Goal: Task Accomplishment & Management: Use online tool/utility

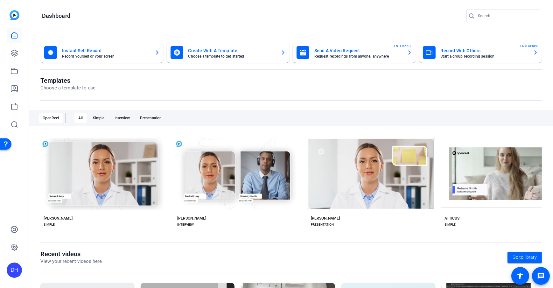
click at [233, 25] on openreel-divider-bar at bounding box center [291, 29] width 498 height 14
click at [214, 90] on openreel-page-title "Templates Choose a template to use" at bounding box center [290, 84] width 501 height 15
click at [133, 22] on openreel-divider-bar at bounding box center [291, 29] width 498 height 14
click at [244, 90] on openreel-page-title "Templates Choose a template to use" at bounding box center [290, 84] width 501 height 15
click at [185, 35] on openreel-divider-bar at bounding box center [291, 29] width 498 height 14
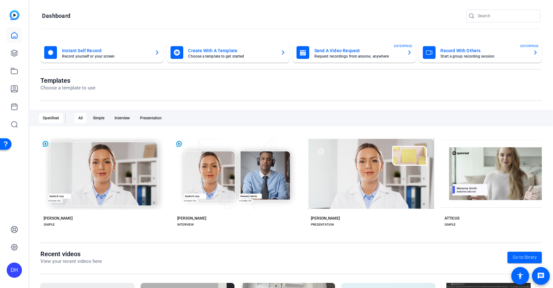
click at [186, 27] on openreel-divider-bar at bounding box center [291, 29] width 498 height 14
click at [11, 37] on icon at bounding box center [14, 35] width 6 height 6
click at [14, 52] on icon at bounding box center [14, 53] width 8 height 8
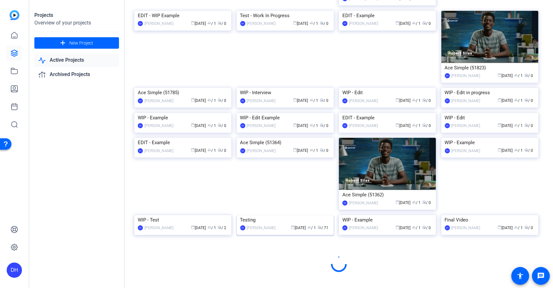
scroll to position [251, 0]
click at [256, 215] on img at bounding box center [285, 215] width 97 height 0
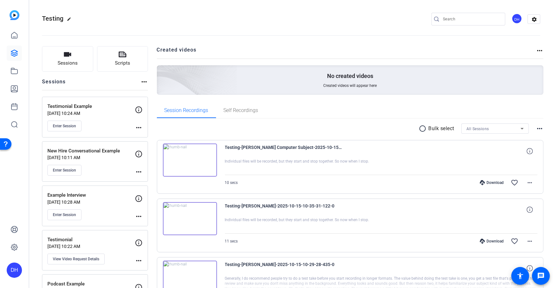
click at [70, 60] on span "Sessions" at bounding box center [68, 62] width 20 height 7
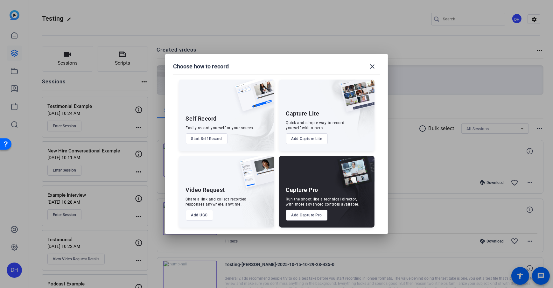
click at [301, 215] on button "Add Capture Pro" at bounding box center [307, 215] width 42 height 11
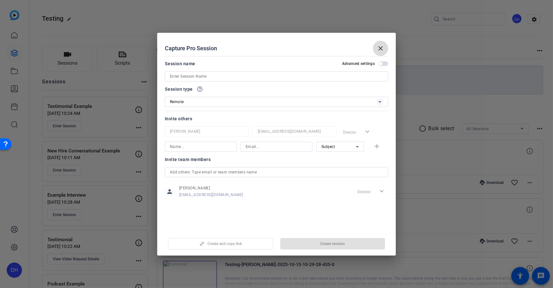
click at [375, 48] on span at bounding box center [380, 48] width 15 height 15
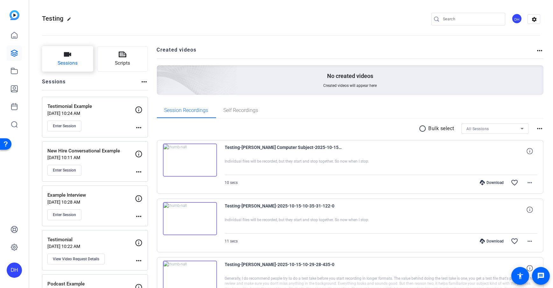
click at [66, 59] on button "Sessions" at bounding box center [67, 58] width 51 height 25
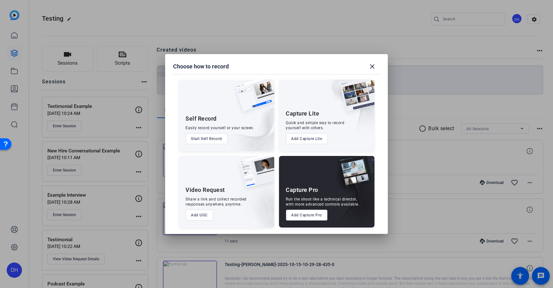
click at [214, 197] on div "Share a link and collect recorded responses anywhere, anytime." at bounding box center [216, 202] width 61 height 10
click at [194, 218] on button "Add UGC" at bounding box center [200, 215] width 28 height 11
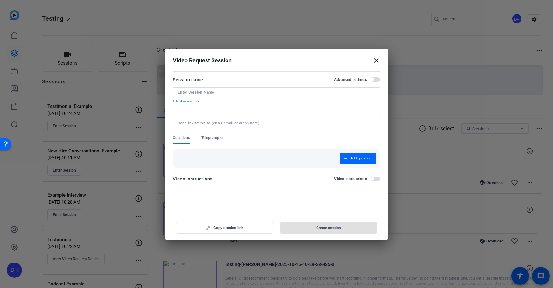
click at [273, 70] on mat-dialog-content "Session name Advanced settings + Add a description Questions Teleprompter Add q…" at bounding box center [276, 131] width 223 height 124
click at [375, 60] on mat-icon "close" at bounding box center [376, 61] width 8 height 8
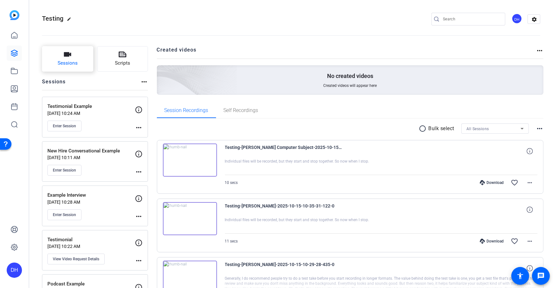
click at [60, 66] on span "Sessions" at bounding box center [68, 62] width 20 height 7
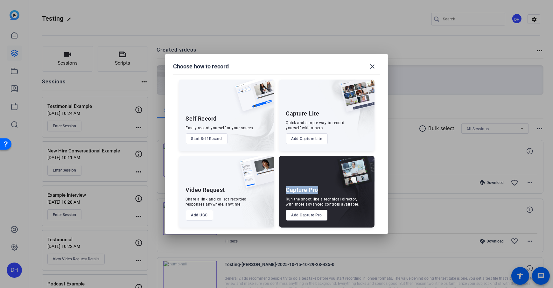
drag, startPoint x: 286, startPoint y: 192, endPoint x: 320, endPoint y: 191, distance: 33.7
click at [320, 191] on div "Capture Pro Run the shoot like a technical director, with more advanced control…" at bounding box center [326, 192] width 95 height 72
click at [308, 214] on button "Add Capture Pro" at bounding box center [307, 215] width 42 height 11
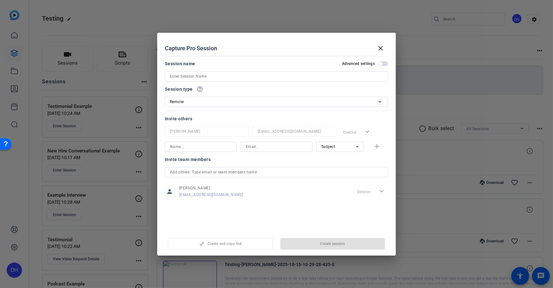
click at [202, 77] on input at bounding box center [276, 77] width 213 height 8
type input "Pro Example"
click at [334, 243] on span "Create session" at bounding box center [332, 243] width 25 height 5
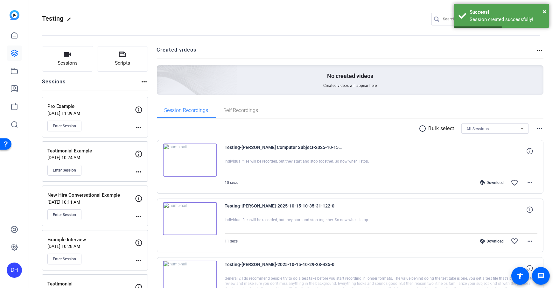
click at [134, 126] on div "Enter Session" at bounding box center [90, 126] width 87 height 11
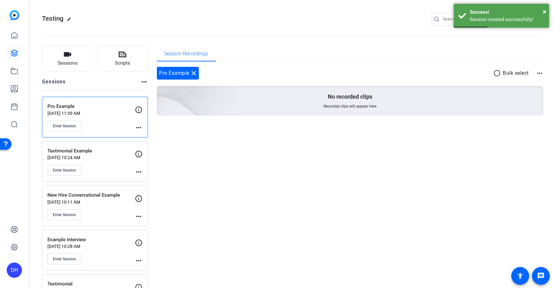
click at [138, 129] on mat-icon "more_horiz" at bounding box center [139, 128] width 8 height 8
click at [146, 135] on span "Edit Session" at bounding box center [154, 137] width 29 height 8
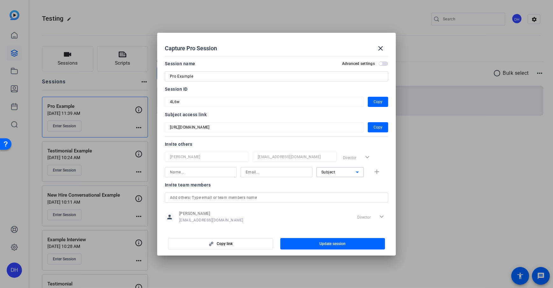
click at [356, 171] on icon at bounding box center [357, 172] width 8 height 8
click at [280, 187] on div at bounding box center [276, 144] width 553 height 288
click at [368, 126] on span "button" at bounding box center [378, 127] width 20 height 15
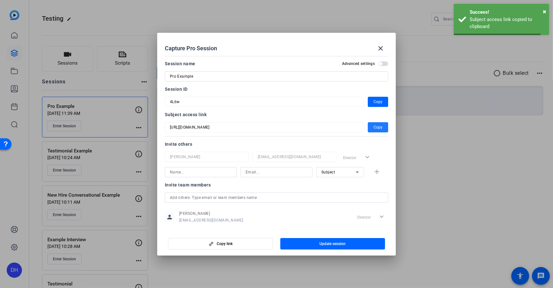
click at [230, 141] on div "Invite others" at bounding box center [276, 144] width 223 height 8
click at [280, 45] on div "Capture Pro Session close" at bounding box center [276, 48] width 223 height 15
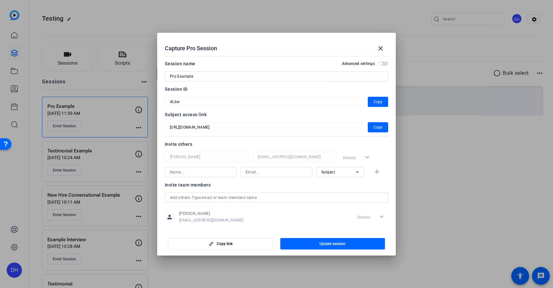
click at [281, 45] on div "Capture Pro Session close" at bounding box center [276, 48] width 223 height 15
click at [281, 47] on div "Capture Pro Session close" at bounding box center [276, 48] width 223 height 15
click at [295, 51] on div "Capture Pro Session close" at bounding box center [276, 48] width 223 height 15
click at [340, 45] on div "Capture Pro Session close" at bounding box center [276, 48] width 223 height 15
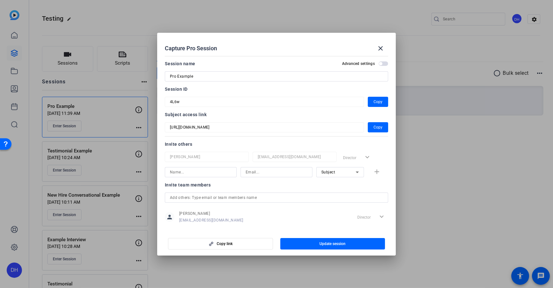
click at [340, 45] on div "Capture Pro Session close" at bounding box center [276, 48] width 223 height 15
click at [382, 129] on span "button" at bounding box center [378, 127] width 20 height 15
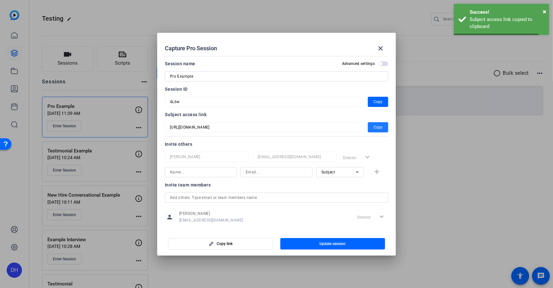
click at [278, 56] on mat-dialog-content "Session name Advanced settings Pro Example Session ID 4L6w Copy Subject access …" at bounding box center [276, 141] width 239 height 177
click at [384, 43] on span at bounding box center [380, 48] width 15 height 15
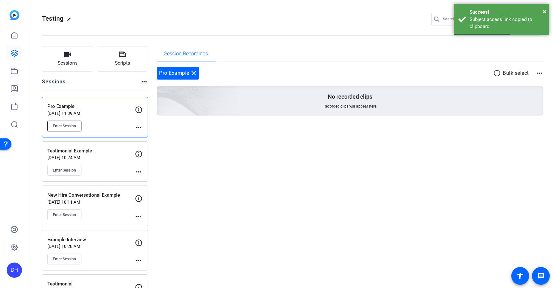
click at [65, 126] on span "Enter Session" at bounding box center [64, 125] width 23 height 5
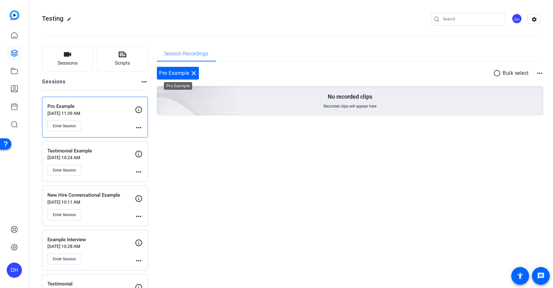
click at [191, 70] on mat-icon "close" at bounding box center [194, 73] width 8 height 8
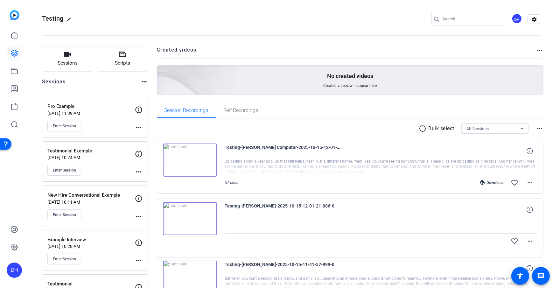
click at [15, 41] on link at bounding box center [14, 35] width 15 height 15
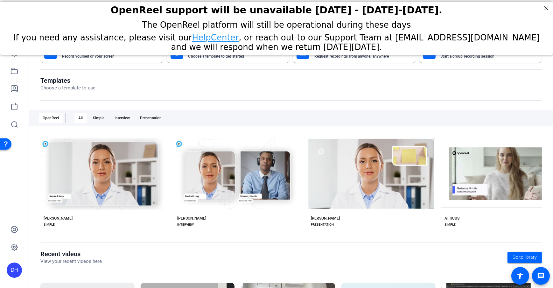
click at [17, 267] on div "DH" at bounding box center [14, 269] width 15 height 15
click at [82, 268] on span at bounding box center [84, 260] width 15 height 15
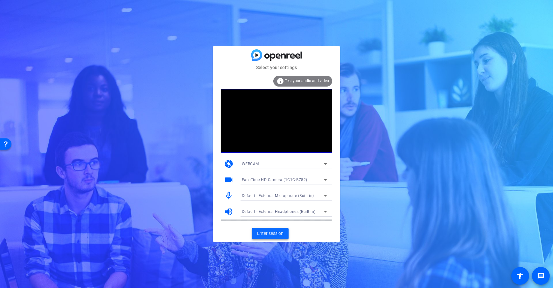
click at [278, 233] on span "Enter session" at bounding box center [270, 233] width 26 height 7
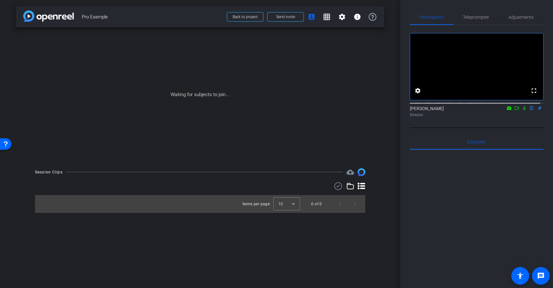
click at [392, 113] on div "arrow_back Pro Example Back to project Send invite account_box grid_on settings…" at bounding box center [200, 144] width 400 height 288
click at [278, 21] on span at bounding box center [285, 16] width 36 height 15
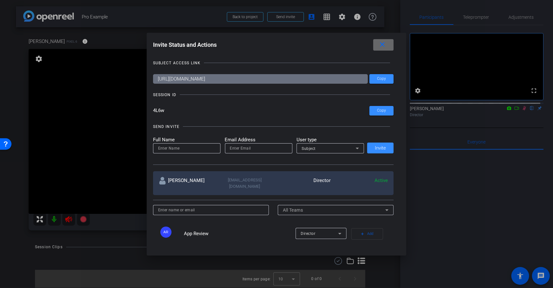
click at [388, 43] on span at bounding box center [383, 44] width 20 height 15
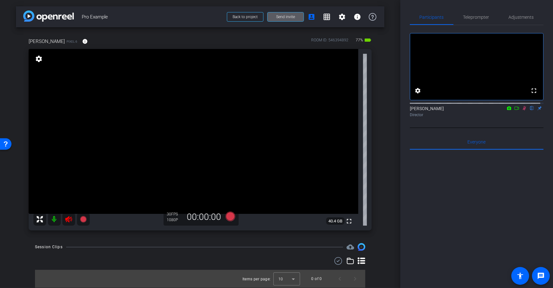
click at [53, 219] on mat-icon at bounding box center [54, 219] width 13 height 13
click at [383, 132] on div "Dan H Pixel 6 info ROOM ID: 546394892 77% battery_std fullscreen settings 40.4 …" at bounding box center [200, 131] width 368 height 209
click at [514, 110] on icon at bounding box center [516, 108] width 4 height 3
click at [389, 135] on div "arrow_back Pro Example Back to project Send invite account_box grid_on settings…" at bounding box center [200, 144] width 400 height 288
click at [389, 129] on div "arrow_back Pro Example Back to project Send invite account_box grid_on settings…" at bounding box center [200, 144] width 400 height 288
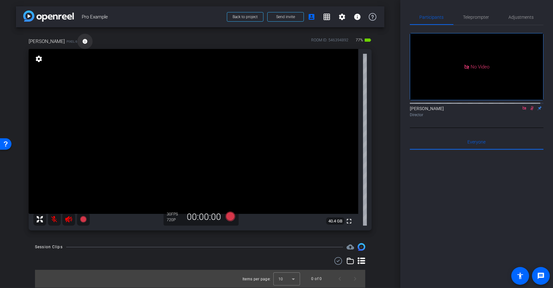
click at [77, 41] on span at bounding box center [84, 41] width 15 height 15
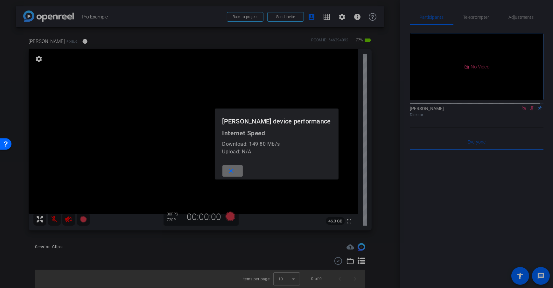
click at [235, 172] on mat-icon "close" at bounding box center [231, 171] width 8 height 8
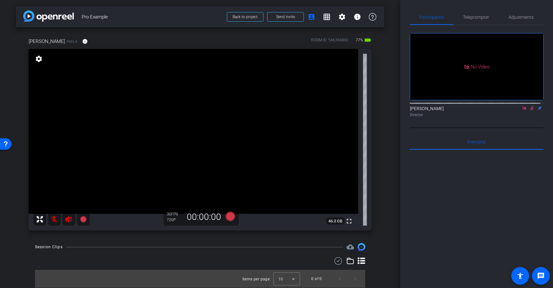
click at [388, 111] on div "arrow_back Pro Example Back to project Send invite account_box grid_on settings…" at bounding box center [200, 144] width 400 height 288
click at [390, 110] on div "arrow_back Pro Example Back to project Send invite account_box grid_on settings…" at bounding box center [200, 144] width 400 height 288
click at [520, 19] on span "Adjustments" at bounding box center [521, 17] width 25 height 4
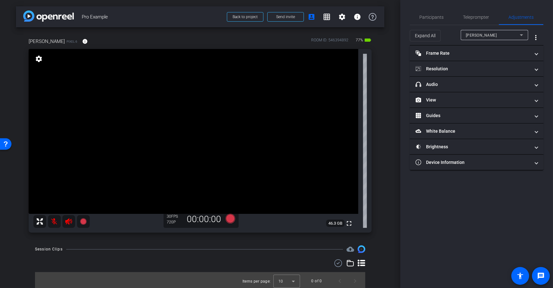
click at [396, 164] on div "arrow_back Pro Example Back to project Send invite account_box grid_on settings…" at bounding box center [200, 144] width 400 height 288
click at [227, 221] on icon at bounding box center [230, 219] width 10 height 10
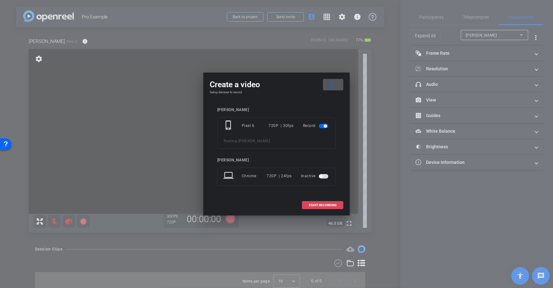
click at [313, 206] on span "START RECORDING" at bounding box center [322, 205] width 28 height 3
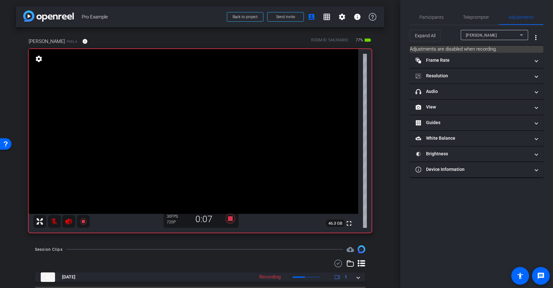
click at [66, 220] on icon at bounding box center [69, 222] width 8 height 8
click at [387, 120] on div "arrow_back Pro Example Back to project Send invite account_box grid_on settings…" at bounding box center [200, 144] width 400 height 288
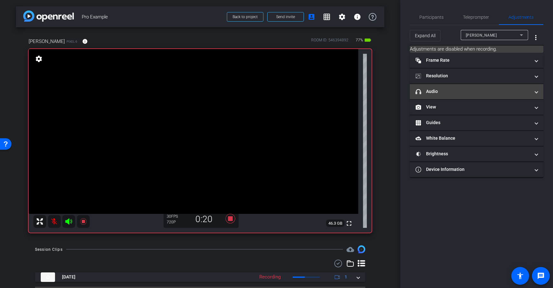
click at [471, 92] on mat-panel-title "headphone icon Audio" at bounding box center [472, 91] width 114 height 7
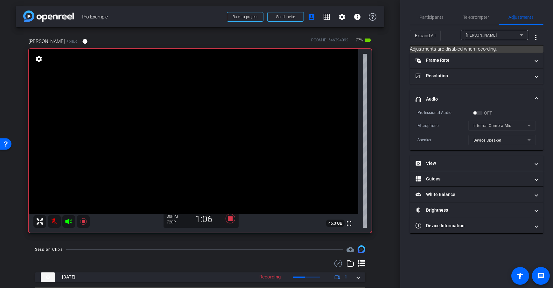
click at [382, 121] on div "arrow_back Pro Example Back to project Send invite account_box grid_on settings…" at bounding box center [200, 144] width 400 height 288
click at [227, 218] on icon at bounding box center [230, 219] width 10 height 10
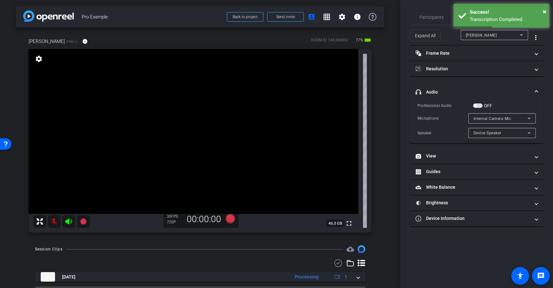
click at [385, 157] on div "arrow_back Pro Example Back to project Send invite account_box grid_on settings…" at bounding box center [200, 144] width 400 height 288
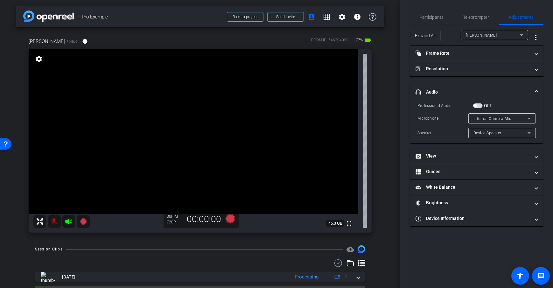
click at [385, 157] on div "arrow_back Pro Example Back to project Send invite account_box grid_on settings…" at bounding box center [200, 144] width 400 height 288
click at [478, 106] on span "button" at bounding box center [478, 105] width 10 height 4
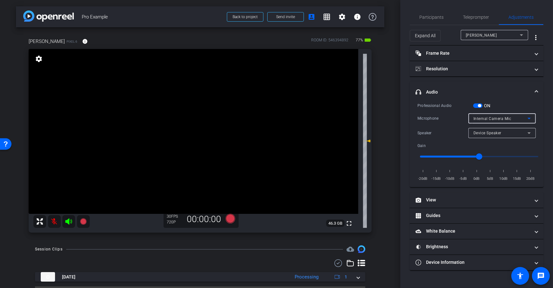
click at [515, 119] on div "Internal Camera Mic" at bounding box center [500, 118] width 54 height 8
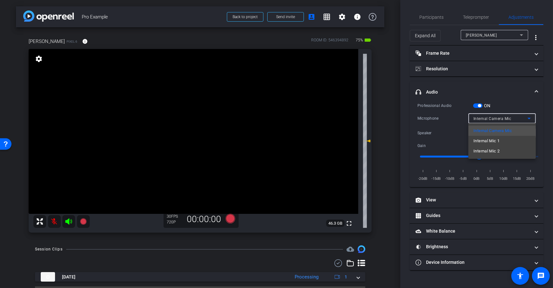
click at [387, 135] on div at bounding box center [276, 144] width 553 height 288
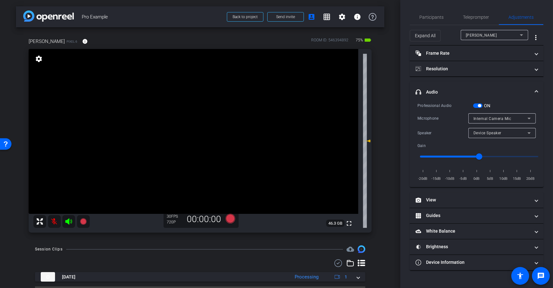
click at [394, 152] on div "arrow_back Pro Example Back to project Send invite account_box grid_on settings…" at bounding box center [200, 144] width 400 height 288
drag, startPoint x: 477, startPoint y: 156, endPoint x: 440, endPoint y: 157, distance: 37.6
click at [440, 157] on input "range" at bounding box center [479, 156] width 132 height 14
drag, startPoint x: 442, startPoint y: 158, endPoint x: 479, endPoint y: 165, distance: 37.6
click at [479, 163] on input "range" at bounding box center [479, 156] width 132 height 14
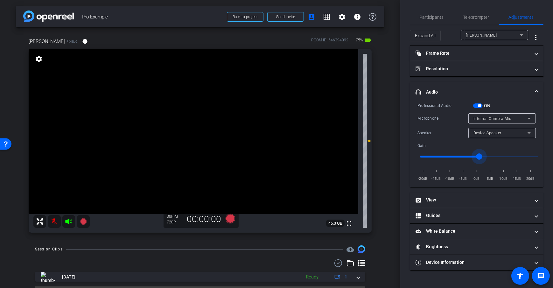
click at [385, 147] on div "arrow_back Pro Example Back to project Send invite account_box grid_on settings…" at bounding box center [200, 144] width 400 height 288
drag, startPoint x: 479, startPoint y: 159, endPoint x: 499, endPoint y: 158, distance: 20.4
click at [499, 158] on input "range" at bounding box center [479, 156] width 132 height 14
drag, startPoint x: 500, startPoint y: 156, endPoint x: 464, endPoint y: 160, distance: 36.3
click at [464, 160] on input "range" at bounding box center [479, 156] width 132 height 14
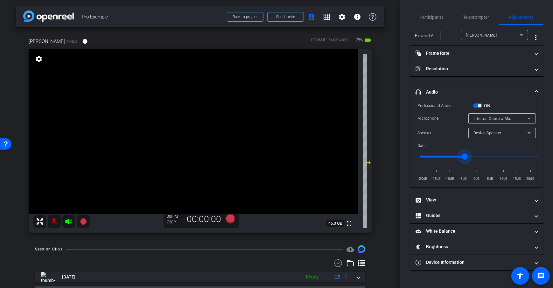
click at [389, 157] on div "arrow_back Pro Example Back to project Send invite account_box grid_on settings…" at bounding box center [200, 144] width 400 height 288
drag, startPoint x: 462, startPoint y: 155, endPoint x: 482, endPoint y: 153, distance: 20.7
click at [482, 153] on input "range" at bounding box center [479, 156] width 132 height 14
click at [388, 163] on div "arrow_back Pro Example Back to project Send invite account_box grid_on settings…" at bounding box center [200, 144] width 400 height 288
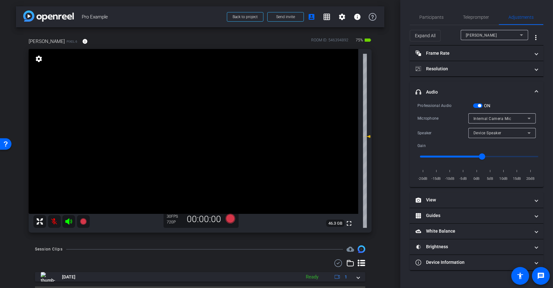
click at [389, 164] on div "arrow_back Pro Example Back to project Send invite account_box grid_on settings…" at bounding box center [200, 144] width 400 height 288
drag, startPoint x: 482, startPoint y: 156, endPoint x: 459, endPoint y: 156, distance: 22.6
click at [459, 156] on input "range" at bounding box center [479, 156] width 132 height 14
drag, startPoint x: 458, startPoint y: 155, endPoint x: 473, endPoint y: 156, distance: 15.0
type input "-2"
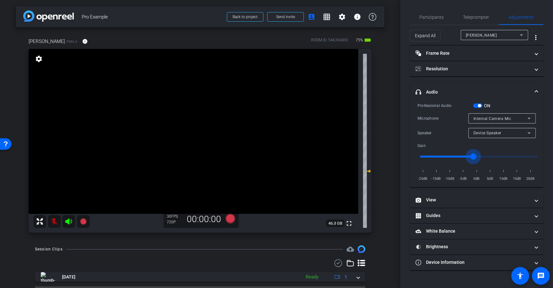
click at [473, 156] on input "range" at bounding box center [479, 156] width 132 height 14
click at [388, 157] on div "arrow_back Pro Example Back to project Send invite account_box grid_on settings…" at bounding box center [200, 144] width 400 height 288
click at [520, 117] on div "Internal Camera Mic" at bounding box center [500, 118] width 54 height 8
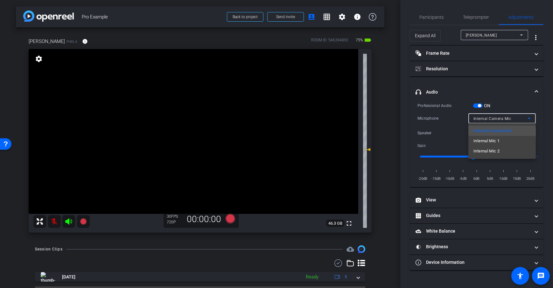
click at [486, 120] on div at bounding box center [276, 144] width 553 height 288
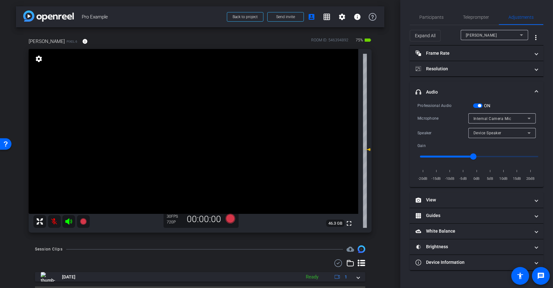
click at [488, 119] on span "Internal Camera Mic" at bounding box center [492, 118] width 38 height 4
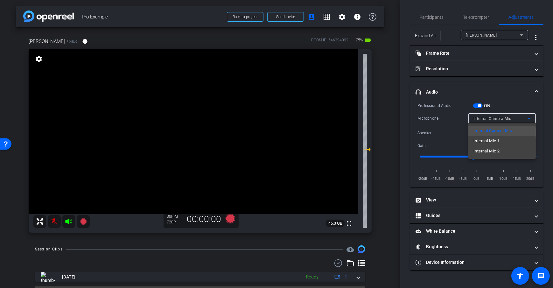
click at [386, 121] on div at bounding box center [276, 144] width 553 height 288
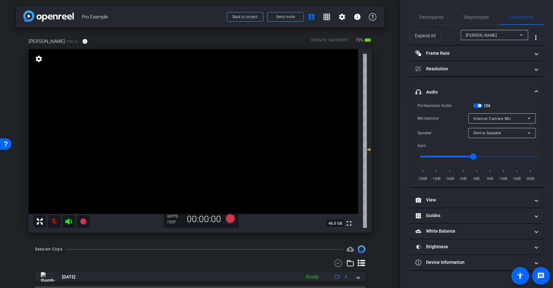
click at [386, 121] on div "arrow_back Pro Example Back to project Send invite account_box grid_on settings…" at bounding box center [200, 144] width 400 height 288
click at [476, 103] on span "button" at bounding box center [478, 105] width 10 height 4
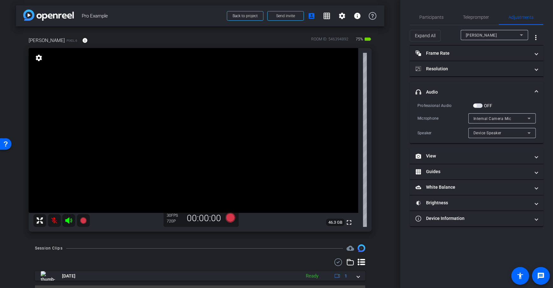
click at [387, 131] on div "arrow_back Pro Example Back to project Send invite account_box grid_on settings…" at bounding box center [200, 143] width 400 height 288
click at [381, 126] on div "Dan H Pixel 6 info ROOM ID: 546394892 75% battery_std fullscreen settings 46.3 …" at bounding box center [200, 131] width 368 height 211
click at [384, 168] on div "arrow_back Pro Example Back to project Send invite account_box grid_on settings…" at bounding box center [200, 143] width 400 height 288
click at [468, 156] on mat-panel-title "View" at bounding box center [472, 156] width 114 height 7
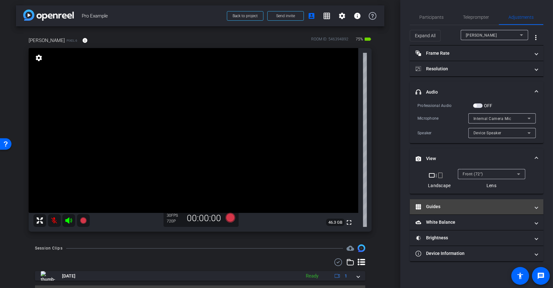
click at [474, 206] on mat-panel-title "Guides" at bounding box center [472, 206] width 114 height 7
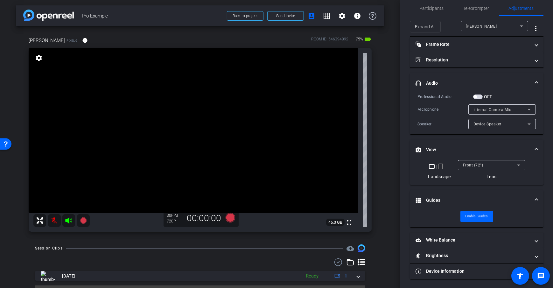
scroll to position [10, 0]
click at [384, 171] on div "arrow_back Pro Example Back to project Send invite account_box grid_on settings…" at bounding box center [200, 143] width 400 height 288
click at [439, 166] on mat-icon "crop_portrait" at bounding box center [441, 166] width 8 height 8
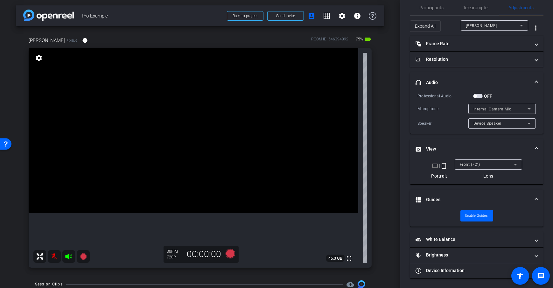
click at [431, 166] on mat-icon "crop_landscape" at bounding box center [435, 166] width 8 height 8
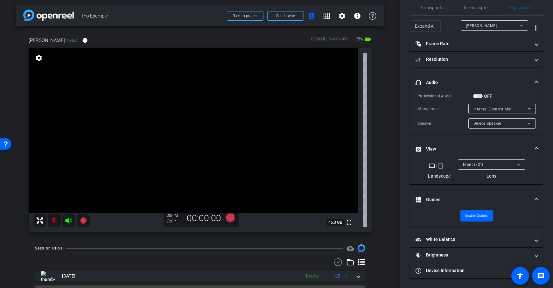
click at [508, 164] on div "Front (72°)" at bounding box center [490, 164] width 54 height 8
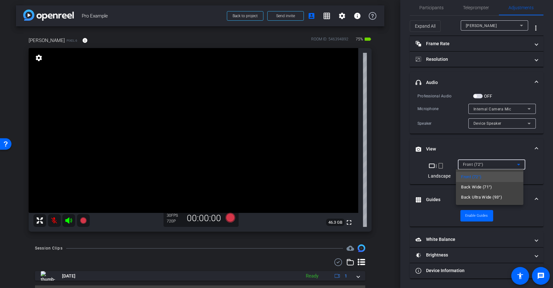
click at [388, 157] on div at bounding box center [276, 144] width 553 height 288
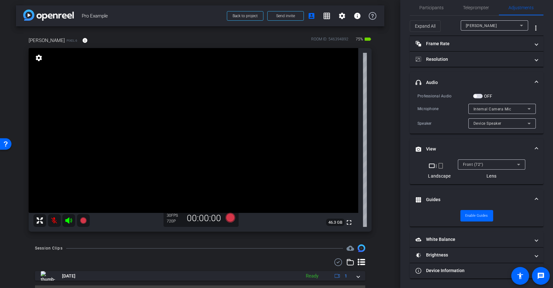
click at [500, 163] on div "Front (72°)" at bounding box center [490, 164] width 54 height 8
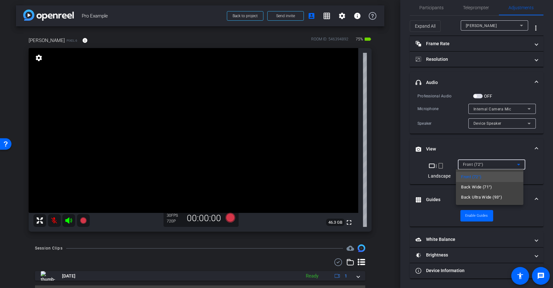
click at [490, 186] on span "Back Wide (71°)" at bounding box center [476, 187] width 31 height 8
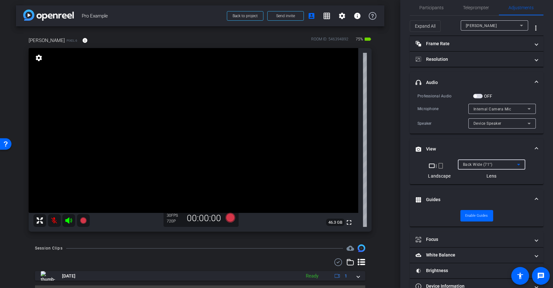
click at [380, 176] on div "Dan H Pixel 6 info ROOM ID: 546394892 75% battery_std fullscreen settings 46.3 …" at bounding box center [200, 131] width 368 height 211
click at [473, 167] on div "Back Wide (71°)" at bounding box center [490, 164] width 54 height 8
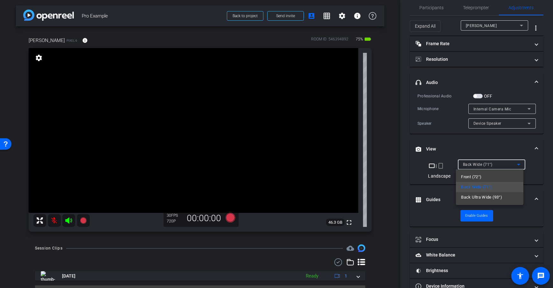
click at [381, 162] on div at bounding box center [276, 144] width 553 height 288
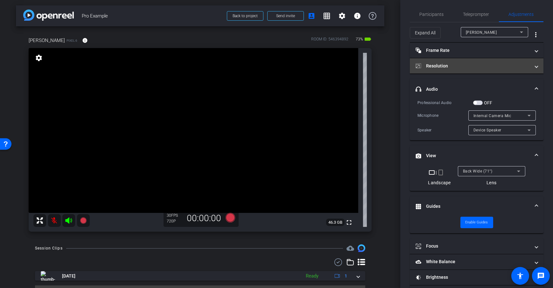
scroll to position [0, 0]
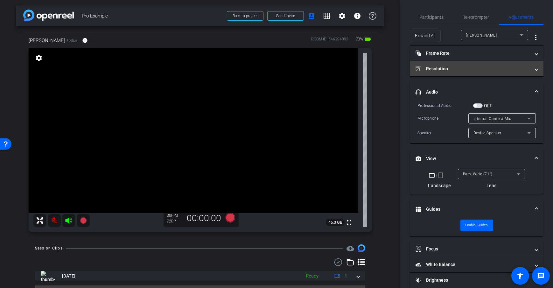
click at [459, 70] on mat-panel-title "Resolution" at bounding box center [472, 69] width 114 height 7
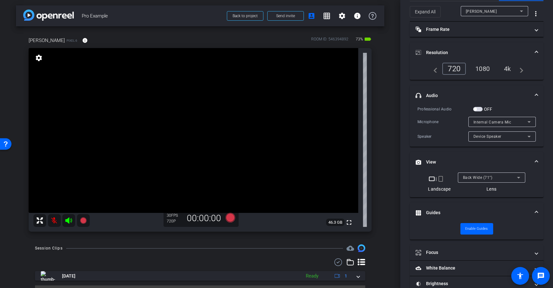
scroll to position [27, 0]
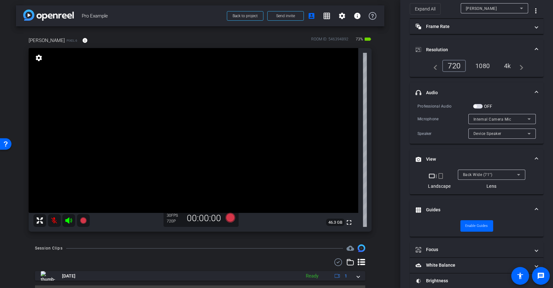
click at [394, 170] on div "arrow_back Pro Example Back to project Send invite account_box grid_on settings…" at bounding box center [200, 143] width 400 height 288
click at [211, 124] on video at bounding box center [193, 130] width 329 height 165
click at [274, 154] on video at bounding box center [193, 130] width 329 height 165
click at [237, 155] on video at bounding box center [193, 130] width 329 height 165
click at [211, 106] on video at bounding box center [193, 130] width 329 height 165
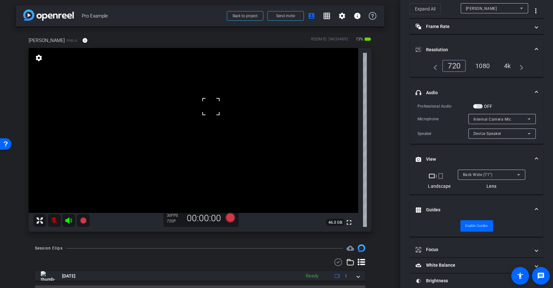
click at [194, 155] on video at bounding box center [193, 130] width 329 height 165
click at [140, 181] on video at bounding box center [193, 130] width 329 height 165
click at [178, 145] on video at bounding box center [193, 130] width 329 height 165
click at [196, 112] on video at bounding box center [193, 130] width 329 height 165
click at [282, 17] on span "Send invite" at bounding box center [285, 15] width 19 height 5
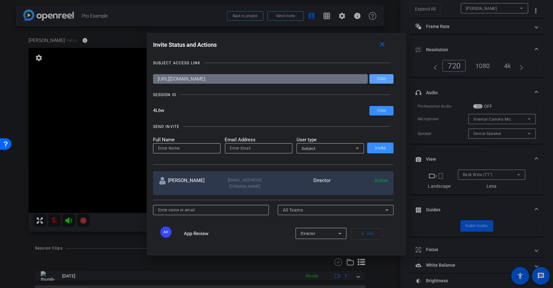
click at [382, 76] on span "Copy" at bounding box center [381, 78] width 9 height 5
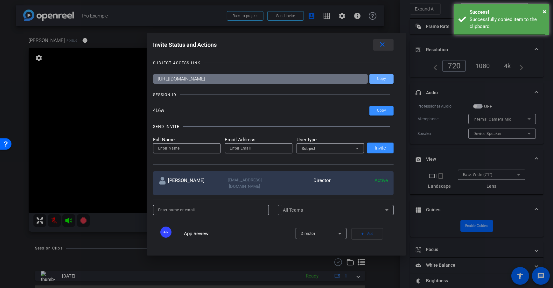
click at [384, 38] on span at bounding box center [383, 44] width 20 height 15
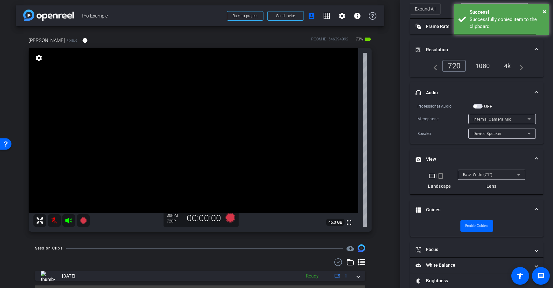
drag, startPoint x: 385, startPoint y: 79, endPoint x: 232, endPoint y: 3, distance: 170.8
click at [384, 77] on div "arrow_back Pro Example Back to project Send invite account_box grid_on settings…" at bounding box center [200, 143] width 400 height 288
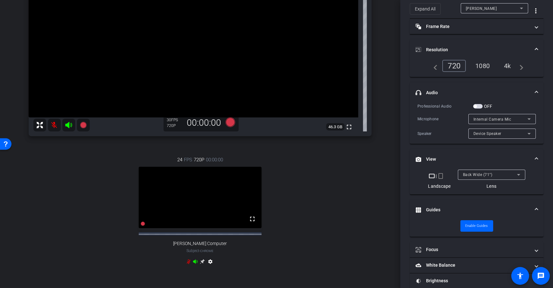
scroll to position [97, 0]
click at [202, 264] on icon at bounding box center [202, 261] width 5 height 5
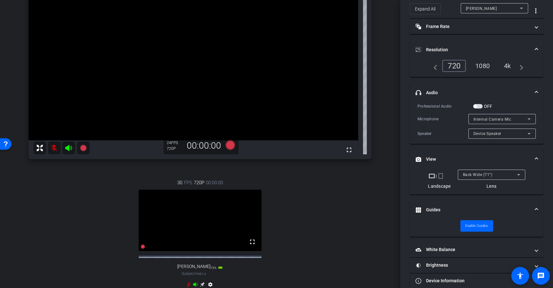
scroll to position [97, 0]
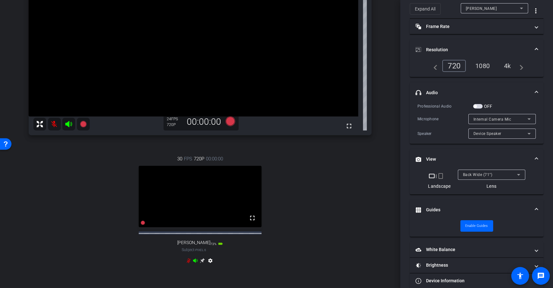
click at [200, 263] on icon at bounding box center [202, 260] width 5 height 5
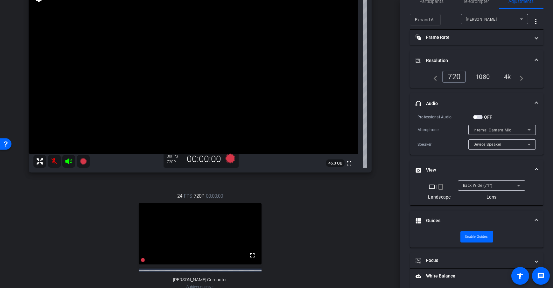
scroll to position [0, 0]
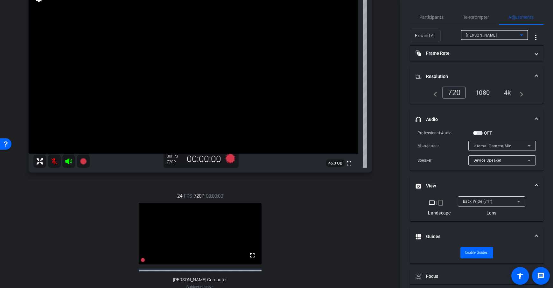
click at [489, 31] on div "Dan H" at bounding box center [493, 35] width 54 height 8
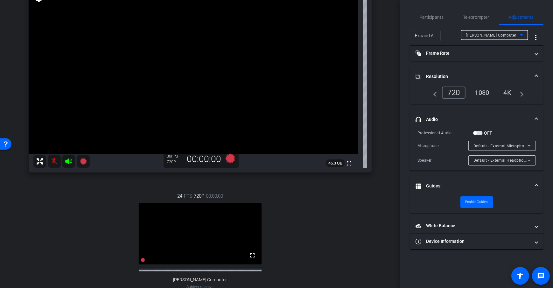
click at [389, 101] on div "arrow_back Pro Example Back to project Send invite account_box grid_on settings…" at bounding box center [200, 84] width 400 height 288
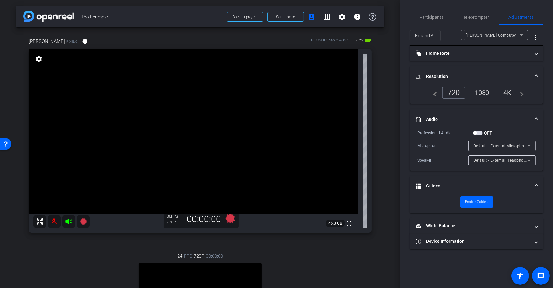
click at [384, 84] on div "arrow_back Pro Example Back to project Send invite account_box grid_on settings…" at bounding box center [200, 144] width 400 height 288
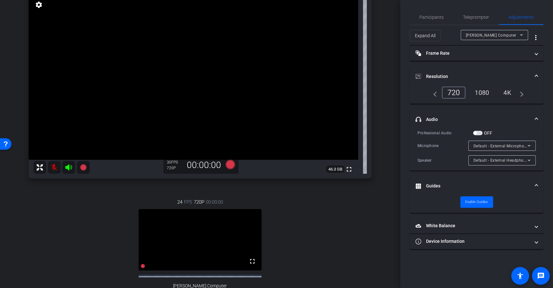
scroll to position [52, 0]
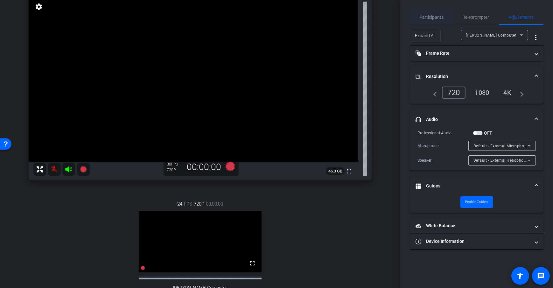
click at [438, 15] on span "Participants" at bounding box center [431, 17] width 24 height 4
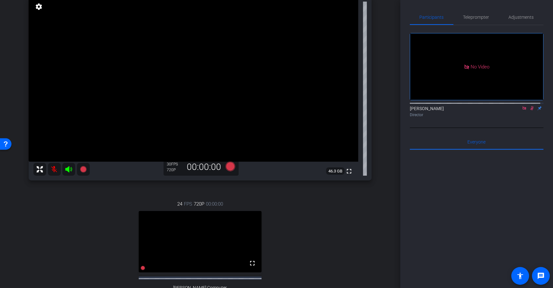
click at [374, 102] on div "Dan H Pixel 6 info ROOM ID: 546394892 73% battery_std fullscreen settings 46.3 …" at bounding box center [200, 151] width 368 height 352
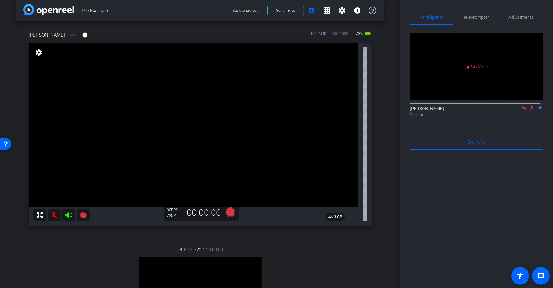
scroll to position [10, 0]
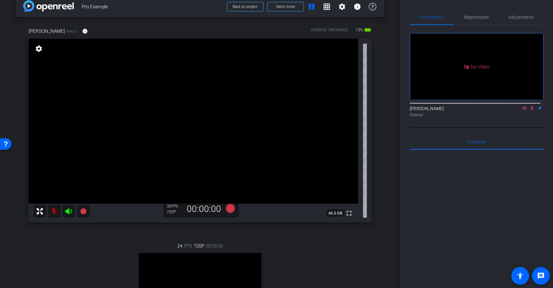
click at [385, 128] on div "arrow_back Pro Example Back to project Send invite account_box grid_on settings…" at bounding box center [200, 134] width 400 height 288
click at [517, 18] on span "Adjustments" at bounding box center [521, 17] width 25 height 4
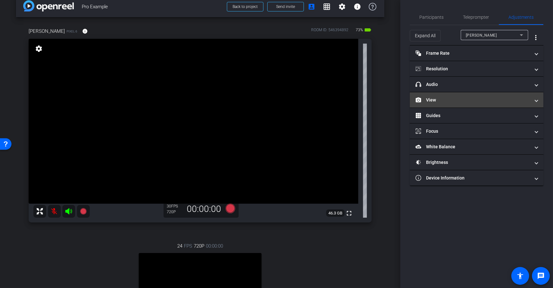
click at [457, 103] on mat-expansion-panel-header "View" at bounding box center [477, 99] width 134 height 15
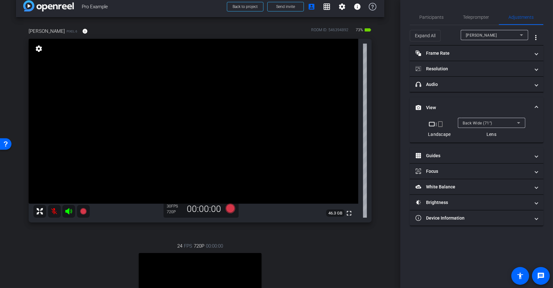
click at [494, 38] on div "Dan H" at bounding box center [493, 35] width 54 height 8
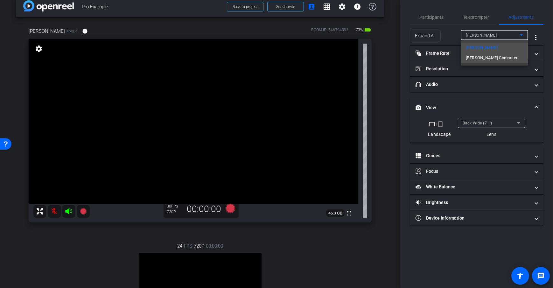
click at [478, 59] on span "Dan Computer" at bounding box center [492, 58] width 52 height 8
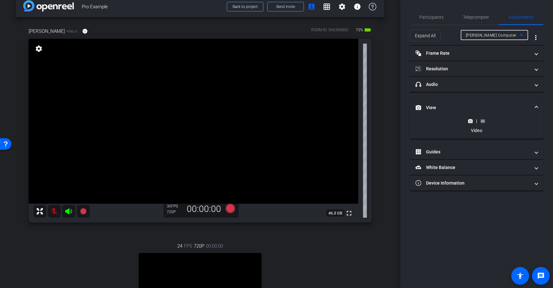
click at [483, 120] on rect at bounding box center [482, 121] width 3 height 3
click at [380, 116] on div "Dan H Pixel 6 info ROOM ID: 546394892 73% battery_std fullscreen settings 46.3 …" at bounding box center [200, 193] width 368 height 352
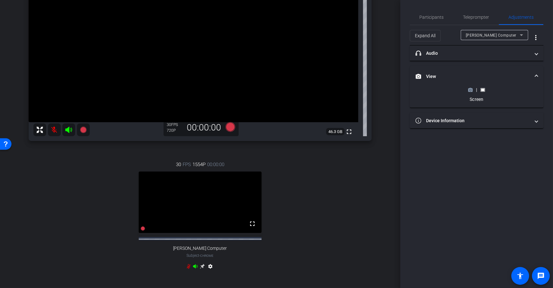
scroll to position [99, 0]
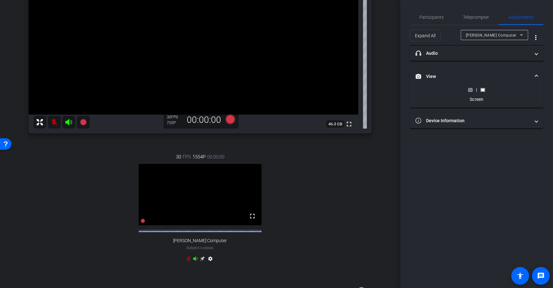
drag, startPoint x: 201, startPoint y: 264, endPoint x: 202, endPoint y: 258, distance: 6.4
click at [201, 261] on icon at bounding box center [202, 258] width 5 height 5
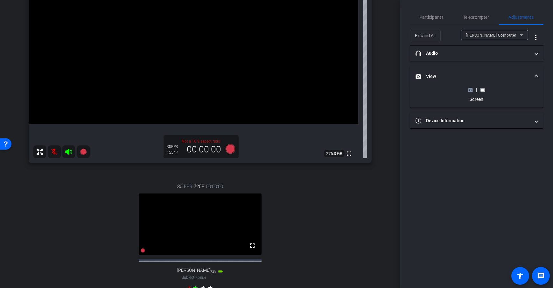
scroll to position [82, 0]
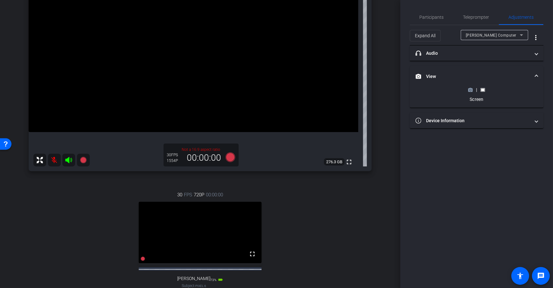
click at [382, 112] on div "arrow_back Pro Example Back to project Send invite account_box grid_on settings…" at bounding box center [200, 62] width 400 height 288
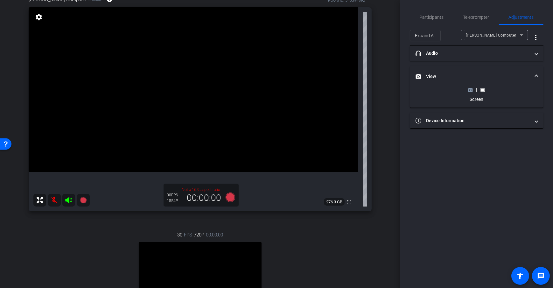
scroll to position [41, 0]
click at [386, 129] on div "arrow_back Pro Example Back to project Send invite account_box grid_on settings…" at bounding box center [200, 103] width 400 height 288
click at [472, 89] on icon at bounding box center [470, 89] width 4 height 3
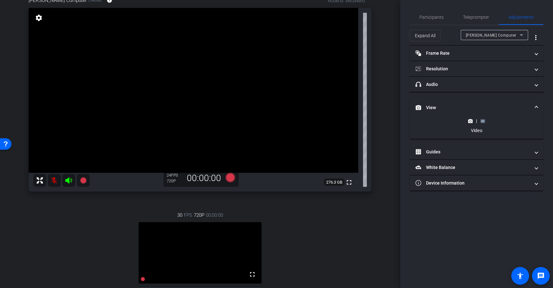
click at [385, 160] on div "arrow_back Pro Example Back to project Send invite account_box grid_on settings…" at bounding box center [200, 103] width 400 height 288
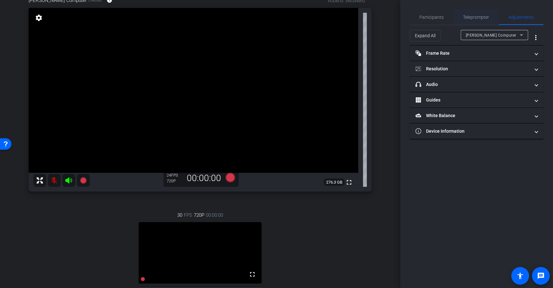
click at [469, 17] on span "Teleprompter" at bounding box center [476, 17] width 26 height 4
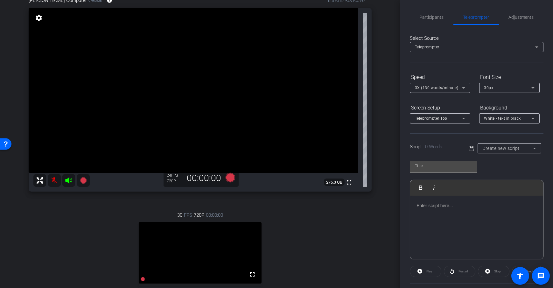
click at [473, 48] on div "Teleprompter" at bounding box center [475, 47] width 120 height 8
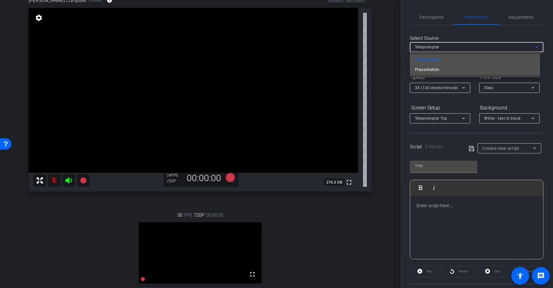
click at [440, 72] on mat-option "Presentation" at bounding box center [475, 70] width 130 height 10
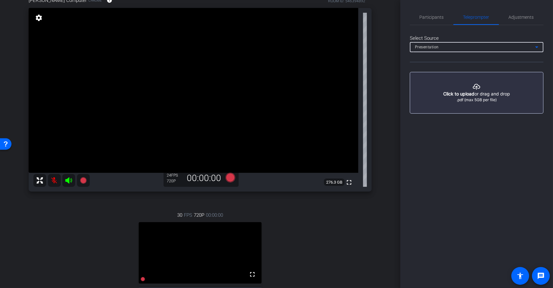
click at [453, 48] on div "Presentation" at bounding box center [475, 47] width 120 height 8
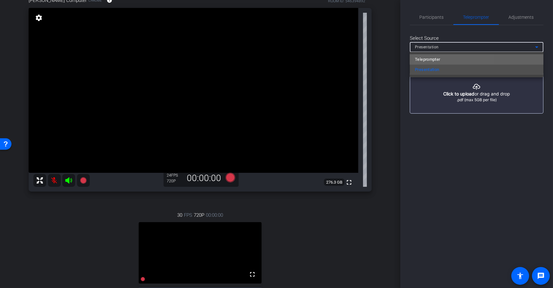
click at [438, 59] on span "Teleprompter" at bounding box center [427, 60] width 25 height 8
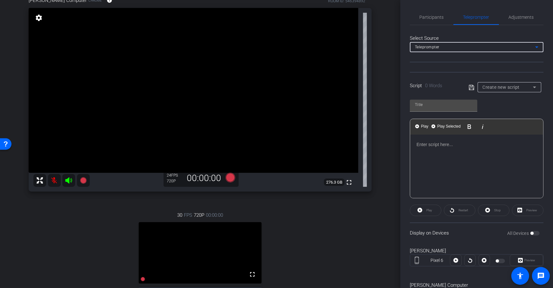
click at [387, 70] on div "arrow_back Pro Example Back to project Send invite account_box grid_on settings…" at bounding box center [200, 103] width 400 height 288
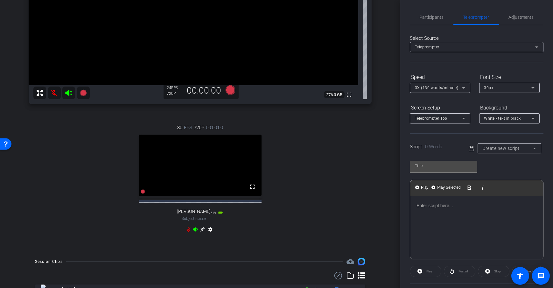
scroll to position [123, 0]
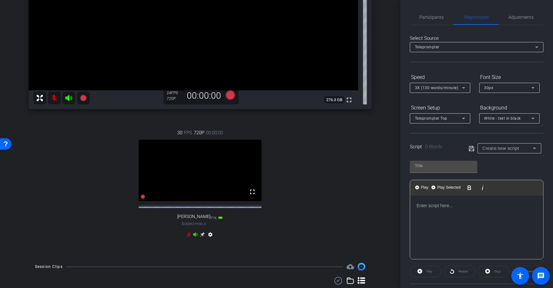
click at [386, 160] on div "arrow_back Pro Example Back to project Send invite account_box grid_on settings…" at bounding box center [200, 21] width 400 height 288
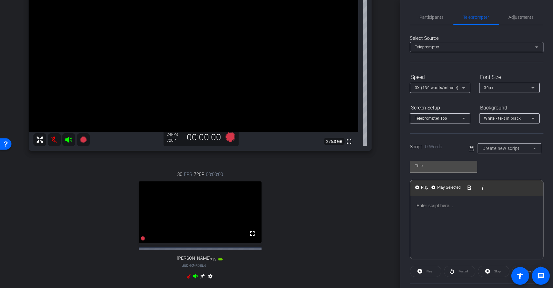
scroll to position [82, 0]
click at [510, 163] on div "Play Play from this location Play Selected Play and display the selected text o…" at bounding box center [477, 207] width 134 height 103
click at [377, 190] on div "Dan Computer Chrome info ROOM ID: 546394892 fullscreen settings 276.3 GB 24 FPS…" at bounding box center [200, 121] width 368 height 352
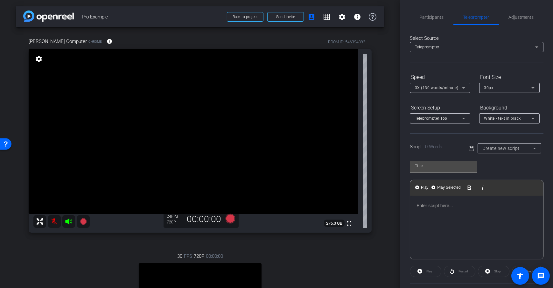
scroll to position [162, 0]
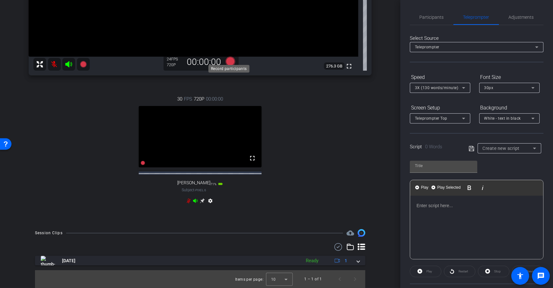
click at [231, 59] on icon at bounding box center [230, 62] width 10 height 10
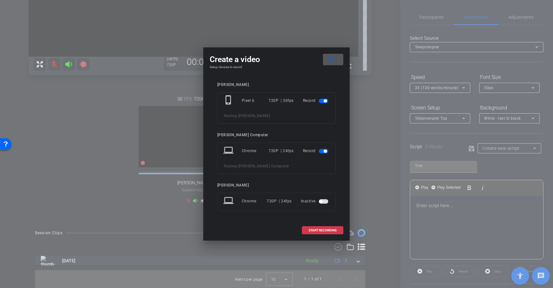
click at [331, 62] on mat-icon "close" at bounding box center [332, 60] width 8 height 8
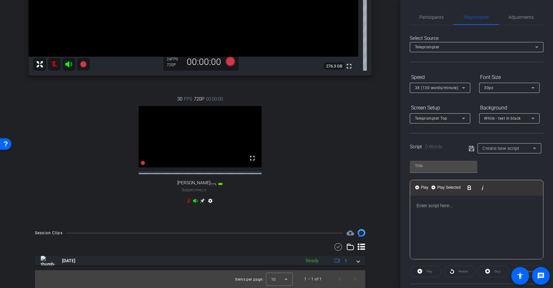
click at [380, 98] on div "Dan Computer Chrome info ROOM ID: 546394892 fullscreen settings 276.3 GB 24 FPS…" at bounding box center [200, 46] width 368 height 352
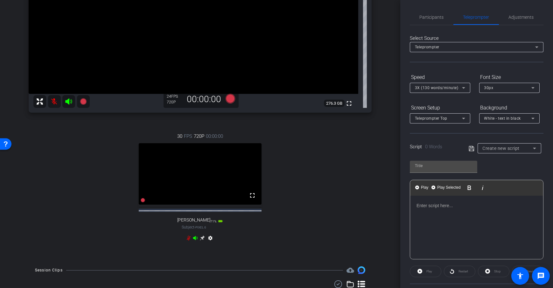
scroll to position [116, 0]
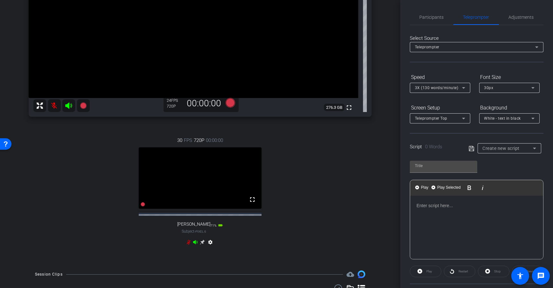
click at [451, 71] on div "Select Source Teleprompter Speed 3X (130 words/minute) Font Size 30px Screen Se…" at bounding box center [477, 198] width 134 height 347
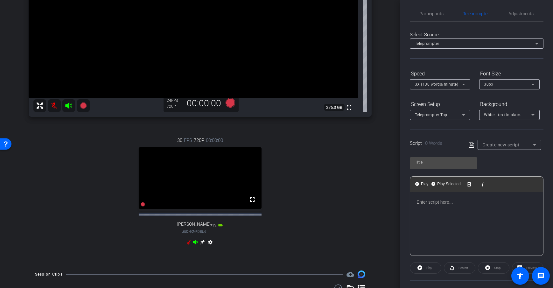
scroll to position [8, 0]
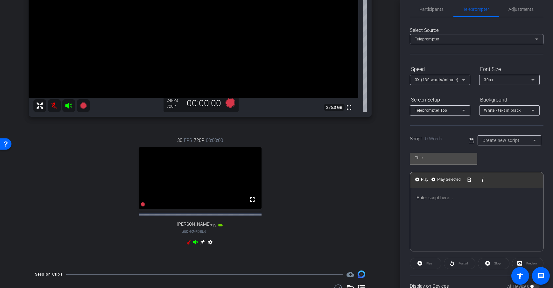
click at [470, 82] on div "Speed 3X (130 words/minute) Font Size 30px" at bounding box center [477, 74] width 134 height 21
click at [477, 83] on div "Speed 3X (130 words/minute) Font Size 30px" at bounding box center [477, 74] width 134 height 21
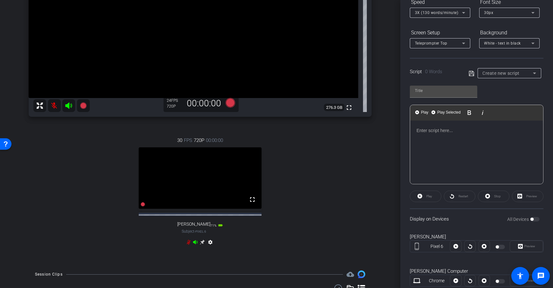
scroll to position [94, 0]
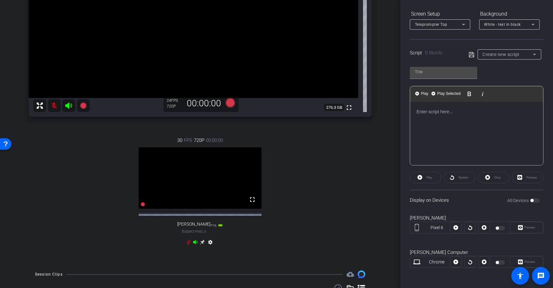
click at [390, 148] on div "arrow_back Pro Example Back to project Send invite account_box grid_on settings…" at bounding box center [200, 28] width 400 height 288
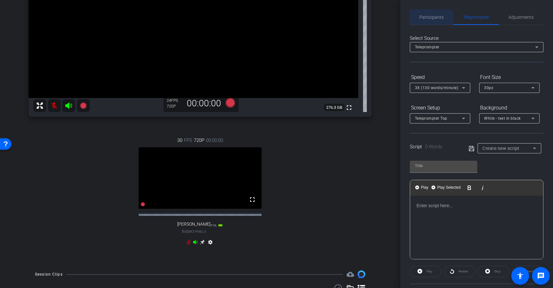
drag, startPoint x: 423, startPoint y: 22, endPoint x: 425, endPoint y: 30, distance: 8.5
click at [423, 22] on span "Participants" at bounding box center [431, 17] width 24 height 15
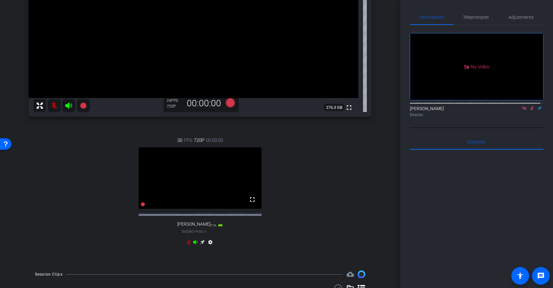
click at [390, 105] on div "arrow_back Pro Example Back to project Send invite account_box grid_on settings…" at bounding box center [200, 28] width 400 height 288
click at [228, 101] on icon at bounding box center [230, 103] width 10 height 10
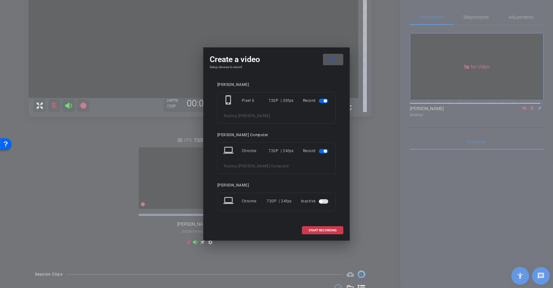
click at [333, 59] on mat-icon "close" at bounding box center [332, 60] width 8 height 8
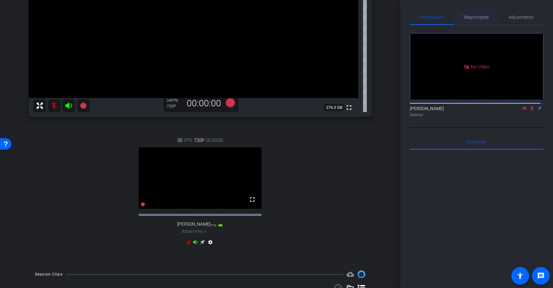
click at [483, 13] on span "Teleprompter" at bounding box center [476, 17] width 26 height 15
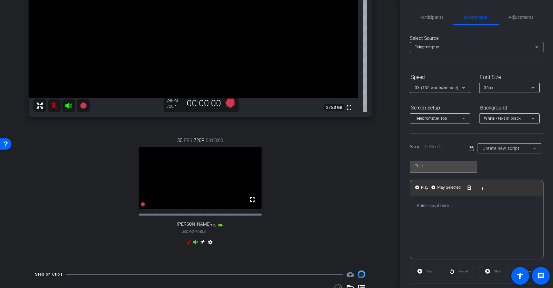
click at [387, 156] on div "arrow_back Pro Example Back to project Send invite account_box grid_on settings…" at bounding box center [200, 28] width 400 height 288
click at [503, 143] on div "Create new script" at bounding box center [508, 148] width 53 height 10
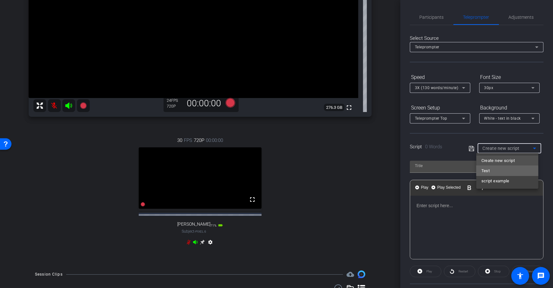
click at [498, 173] on mat-option "Test" at bounding box center [507, 171] width 62 height 10
type input "Test"
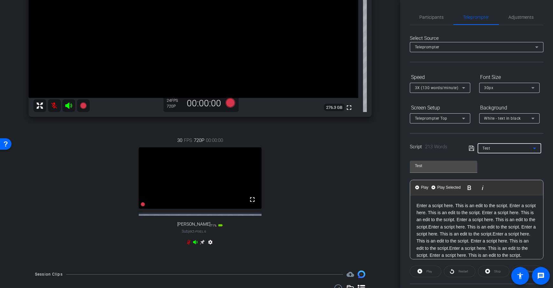
scroll to position [94, 0]
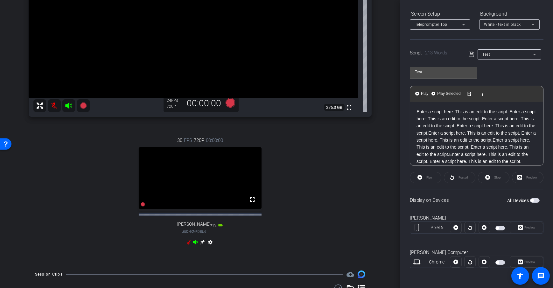
click at [535, 199] on span "button" at bounding box center [535, 200] width 10 height 4
click at [524, 228] on span "Preview" at bounding box center [529, 226] width 11 height 3
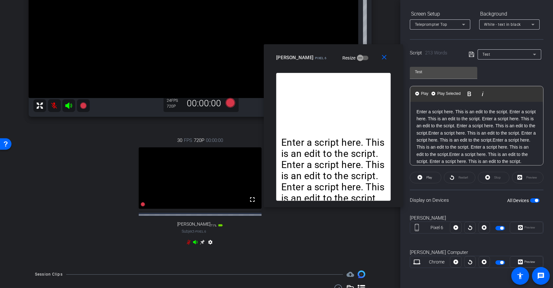
drag, startPoint x: 301, startPoint y: 75, endPoint x: 358, endPoint y: 57, distance: 59.8
click at [358, 57] on div "Dan H Pixel 6 Resize" at bounding box center [335, 57] width 119 height 11
click at [414, 179] on span at bounding box center [425, 177] width 31 height 15
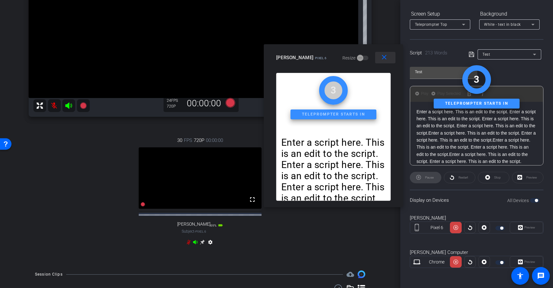
click at [381, 58] on mat-icon "close" at bounding box center [384, 57] width 8 height 8
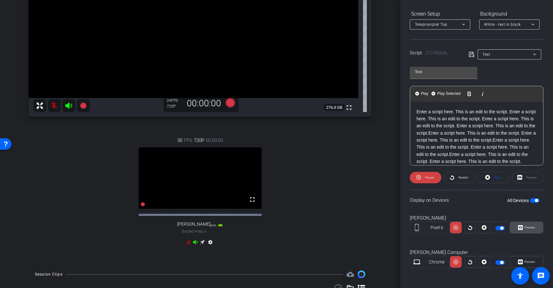
click at [531, 230] on span "Preview" at bounding box center [529, 227] width 12 height 9
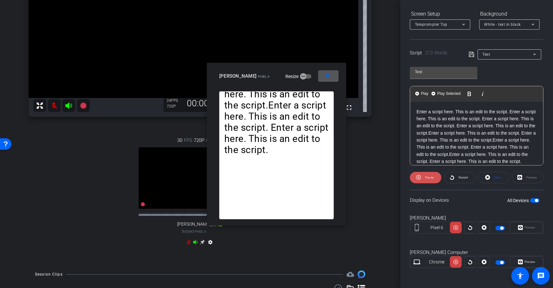
click at [427, 181] on span "Pause" at bounding box center [428, 177] width 10 height 9
click at [329, 76] on mat-icon "close" at bounding box center [327, 76] width 8 height 8
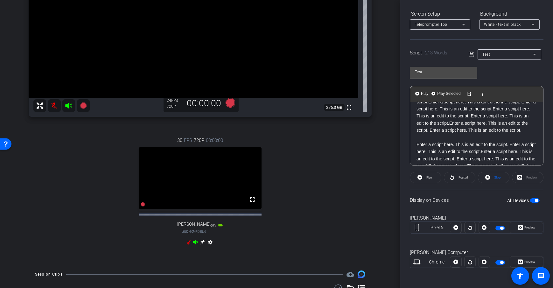
scroll to position [32, 0]
click at [418, 140] on p at bounding box center [476, 136] width 120 height 7
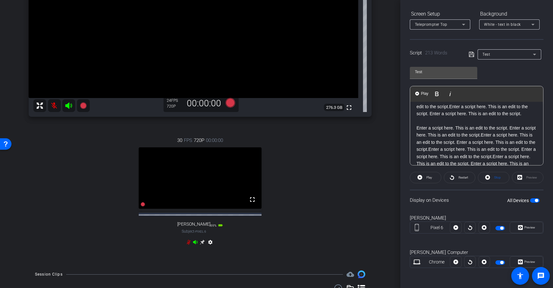
scroll to position [53, 0]
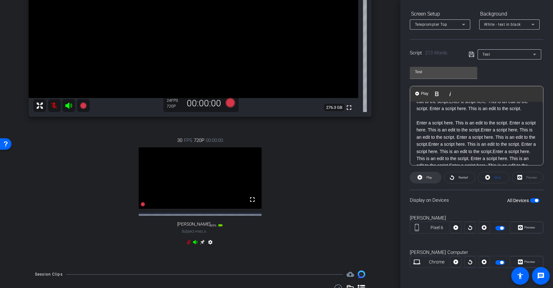
click at [433, 175] on span at bounding box center [425, 177] width 31 height 15
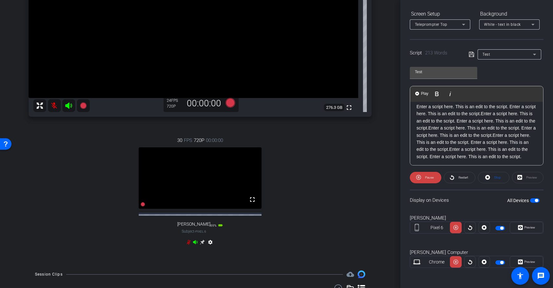
scroll to position [73, 0]
click at [428, 179] on span "Pause" at bounding box center [428, 177] width 10 height 9
click at [417, 115] on p "Enter a script here. This is an edit to the script. Enter a script here. This i…" at bounding box center [476, 132] width 120 height 57
click at [414, 114] on div "Enter a script here. This is an edit to the script. Enter a script here. This i…" at bounding box center [476, 101] width 133 height 134
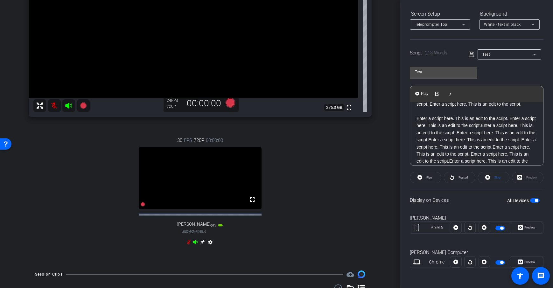
scroll to position [52, 0]
click at [417, 120] on p at bounding box center [476, 116] width 120 height 7
click at [419, 94] on img "button" at bounding box center [417, 94] width 4 height 4
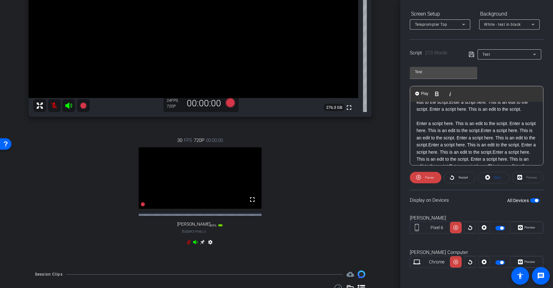
drag, startPoint x: 523, startPoint y: 222, endPoint x: 507, endPoint y: 224, distance: 16.6
click at [524, 223] on span "Preview" at bounding box center [529, 227] width 12 height 9
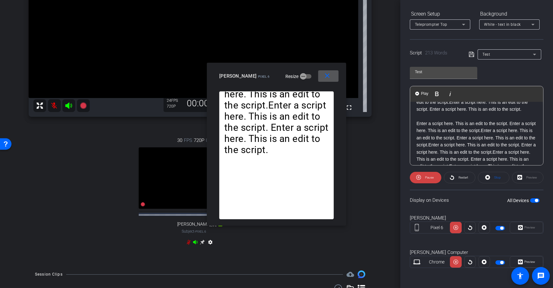
click at [327, 79] on mat-icon "close" at bounding box center [327, 76] width 8 height 8
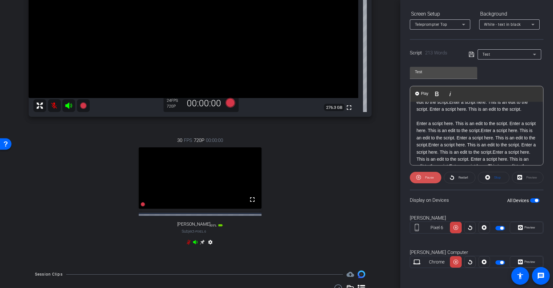
click at [423, 176] on span "Pause" at bounding box center [428, 177] width 10 height 9
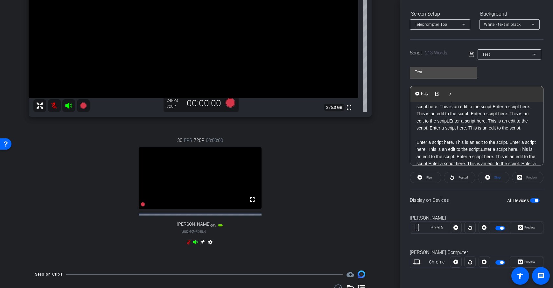
scroll to position [31, 0]
click at [402, 127] on div "Participants Teleprompter Adjustments Daniel Heiberger Director Everyone 0 Mark…" at bounding box center [476, 144] width 153 height 288
click at [391, 130] on div "arrow_back Pro Example Back to project Send invite account_box grid_on settings…" at bounding box center [200, 28] width 400 height 288
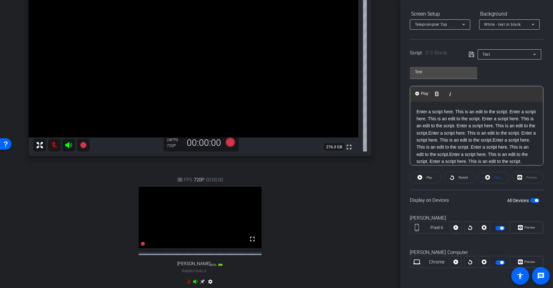
scroll to position [70, 0]
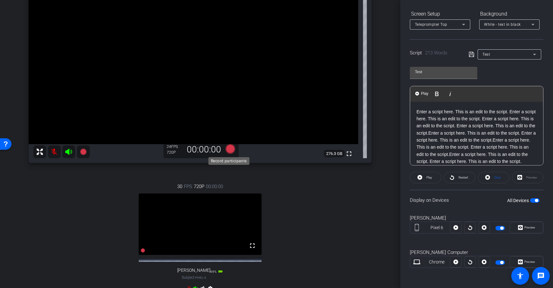
click at [231, 149] on icon at bounding box center [230, 149] width 10 height 10
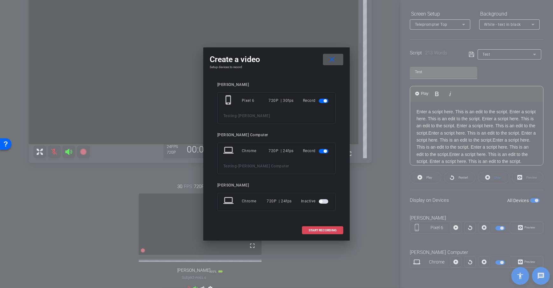
click at [322, 232] on span at bounding box center [322, 230] width 41 height 15
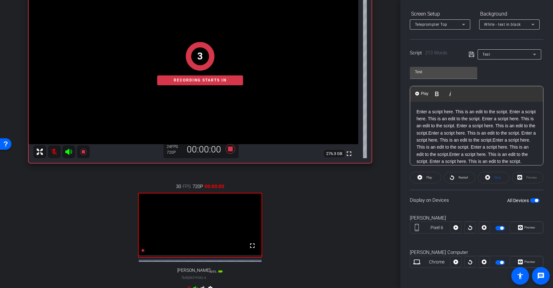
click at [381, 142] on div "Dan Computer Chrome info ROOM ID: 546394892 fullscreen settings 276.3 GB 24 FPS…" at bounding box center [200, 134] width 368 height 352
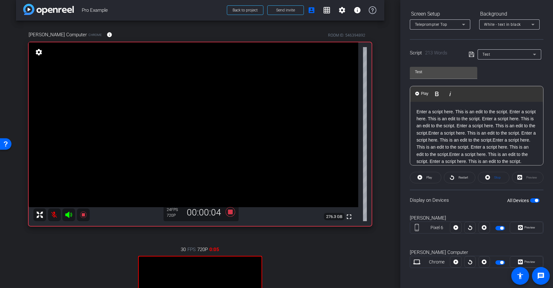
scroll to position [176, 0]
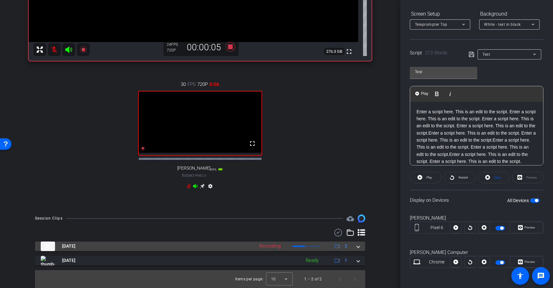
click at [357, 249] on span at bounding box center [358, 246] width 3 height 7
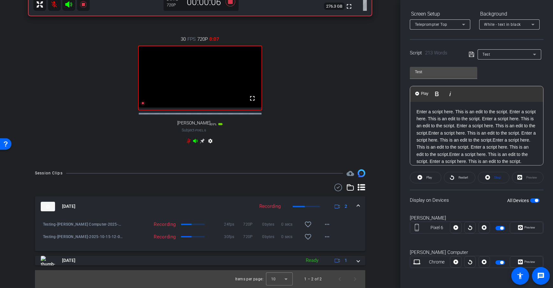
scroll to position [221, 0]
click at [389, 172] on div "arrow_back Pro Example Back to project Send invite account_box grid_on settings…" at bounding box center [200, 144] width 400 height 288
click at [388, 173] on div "arrow_back Pro Example Back to project Send invite account_box grid_on settings…" at bounding box center [200, 144] width 400 height 288
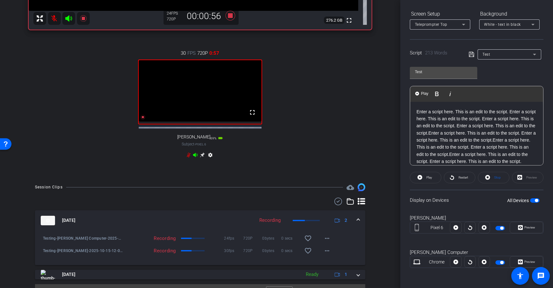
scroll to position [201, 0]
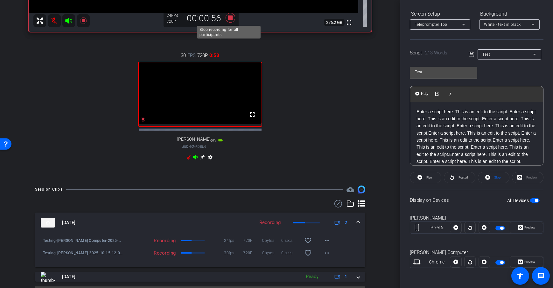
click at [228, 23] on icon at bounding box center [230, 17] width 15 height 11
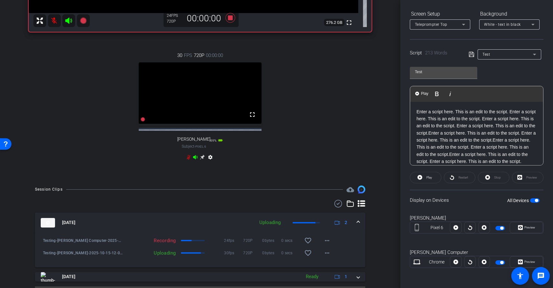
click at [387, 160] on div "arrow_back Pro Example Back to project Send invite account_box grid_on settings…" at bounding box center [200, 144] width 400 height 288
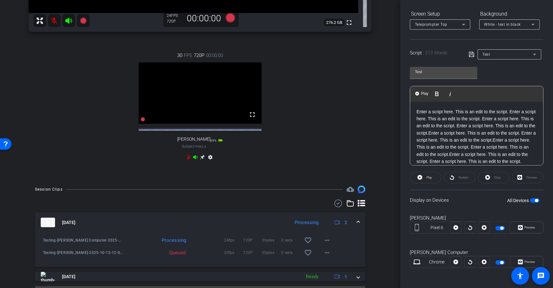
click at [387, 160] on div "arrow_back Pro Example Back to project Send invite account_box grid_on settings…" at bounding box center [200, 144] width 400 height 288
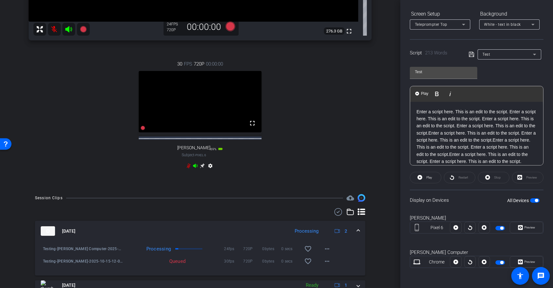
scroll to position [212, 0]
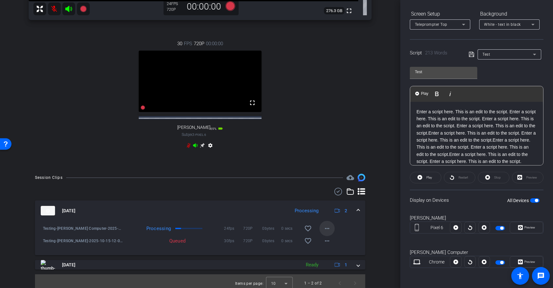
click at [328, 235] on span at bounding box center [326, 228] width 15 height 15
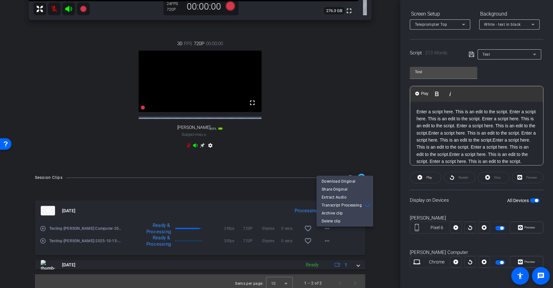
click at [193, 192] on div at bounding box center [276, 144] width 553 height 288
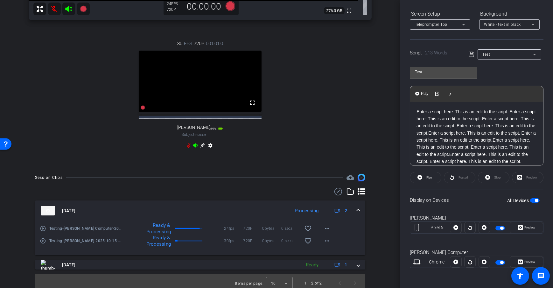
click at [383, 230] on div "arrow_back Pro Example Back to project Send invite account_box grid_on settings…" at bounding box center [200, 144] width 400 height 288
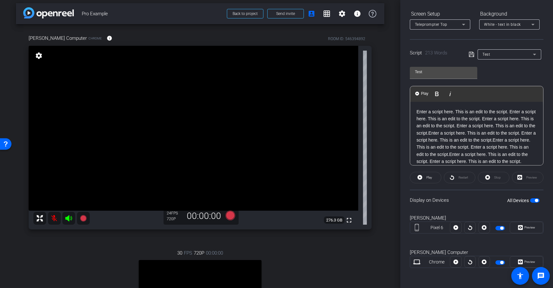
scroll to position [0, 0]
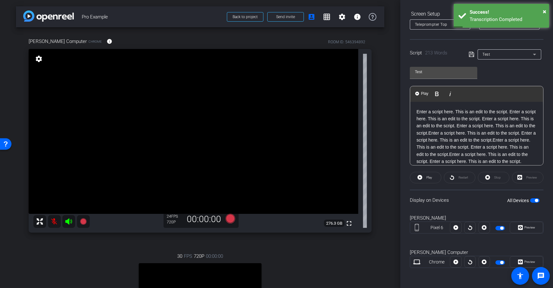
click at [382, 129] on div "arrow_back Pro Example Back to project Send invite account_box grid_on settings…" at bounding box center [200, 144] width 400 height 288
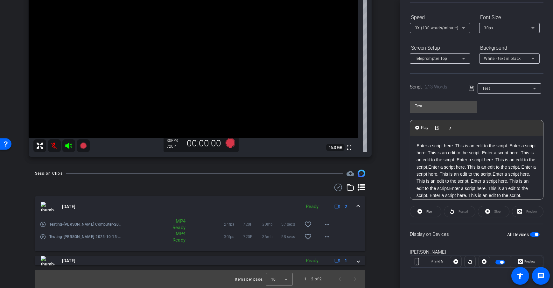
scroll to position [59, 0]
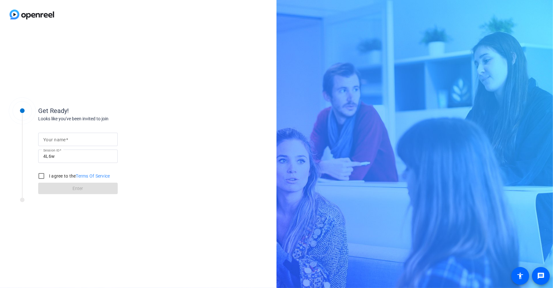
click at [89, 143] on div at bounding box center [77, 139] width 69 height 13
type input "Dan Computer"
click at [207, 105] on div "Get Ready! Looks like you've been invited to join Your name Dan Computer Sessio…" at bounding box center [138, 158] width 276 height 259
click at [43, 177] on input "I agree to the Terms Of Service" at bounding box center [41, 176] width 13 height 13
checkbox input "true"
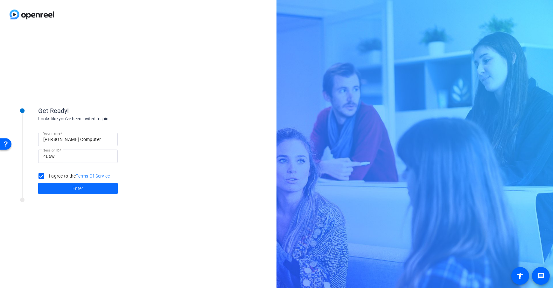
click at [85, 190] on span at bounding box center [78, 188] width 80 height 15
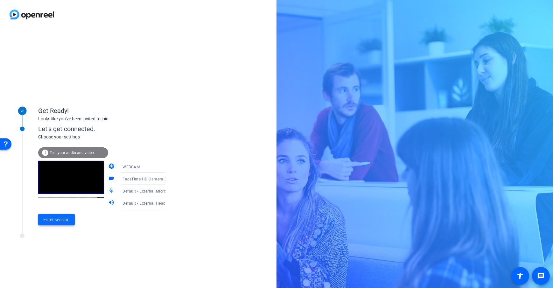
click at [53, 222] on span "Enter session" at bounding box center [56, 219] width 26 height 7
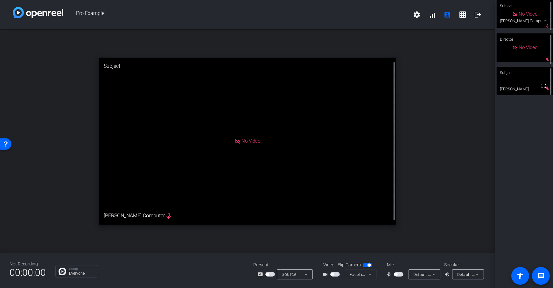
click at [336, 275] on span "button" at bounding box center [335, 274] width 10 height 4
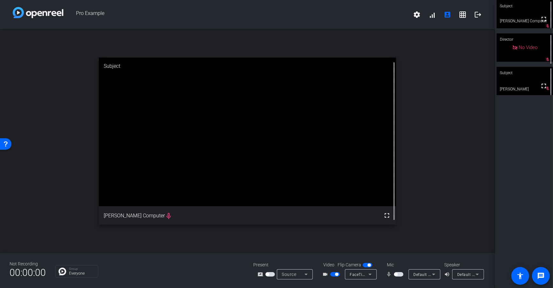
click at [269, 275] on span "button" at bounding box center [270, 274] width 10 height 4
click at [270, 274] on span "button" at bounding box center [271, 274] width 3 height 3
click at [206, 260] on div "Not Recording 00:00:00 Group Everyone Present screen_share_outline Screen Shari…" at bounding box center [247, 270] width 495 height 35
click at [307, 272] on icon at bounding box center [306, 274] width 8 height 8
click at [308, 264] on span "Upload Presentation" at bounding box center [298, 263] width 38 height 8
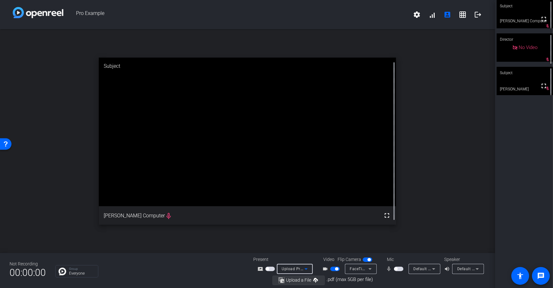
click at [304, 281] on span "Upload a File" at bounding box center [298, 280] width 25 height 5
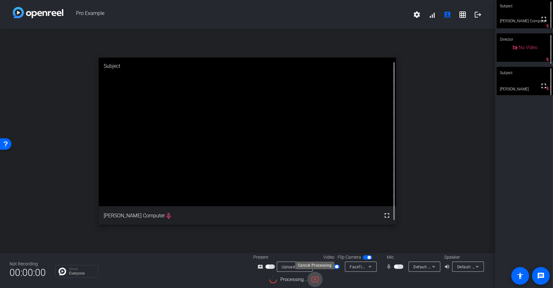
click at [311, 282] on mat-icon "cancel_presentation" at bounding box center [315, 279] width 8 height 8
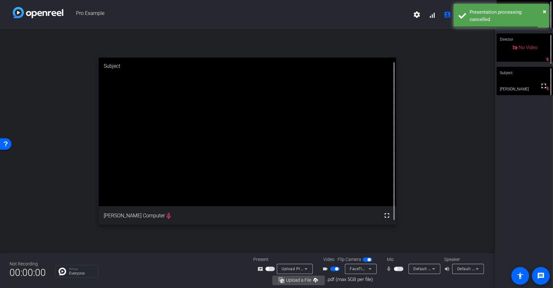
click at [293, 286] on span "button" at bounding box center [299, 280] width 52 height 15
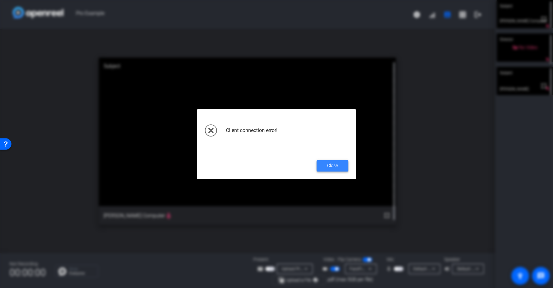
click at [337, 163] on span "Close" at bounding box center [332, 165] width 11 height 7
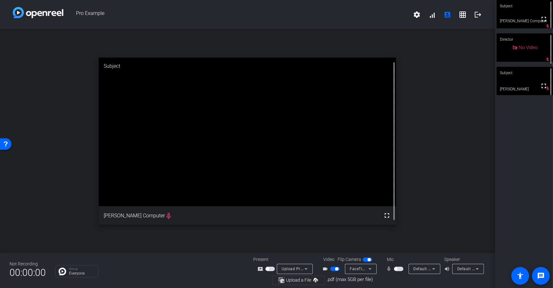
click at [168, 259] on div "Not Recording 00:00:00 Group Everyone Present screen_share_outline Upload Prese…" at bounding box center [247, 270] width 495 height 35
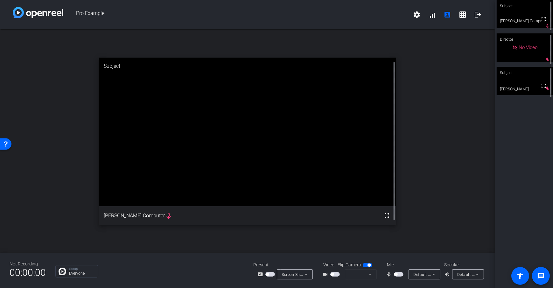
click at [232, 273] on div "Group Everyone" at bounding box center [149, 271] width 188 height 12
click at [336, 274] on span "button" at bounding box center [335, 274] width 10 height 4
click at [291, 275] on span "Screen Sharing" at bounding box center [296, 274] width 28 height 5
click at [292, 260] on span "Upload Presentation" at bounding box center [298, 263] width 38 height 8
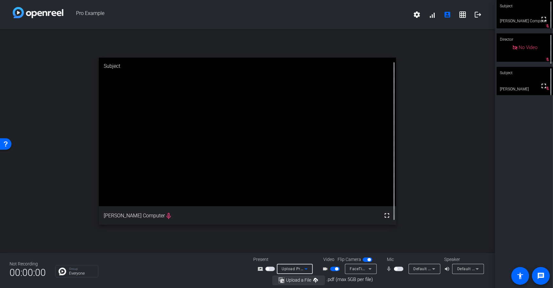
click at [301, 278] on span "Upload a File" at bounding box center [298, 280] width 25 height 5
click at [204, 266] on div "Group Everyone" at bounding box center [149, 271] width 188 height 12
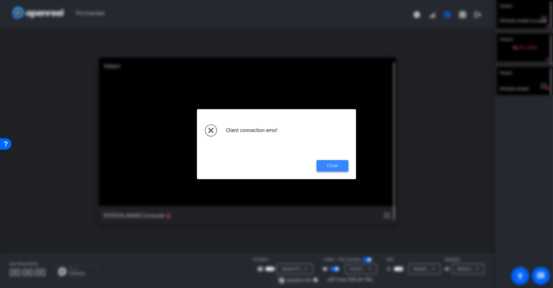
click at [329, 167] on span "Close" at bounding box center [332, 165] width 11 height 7
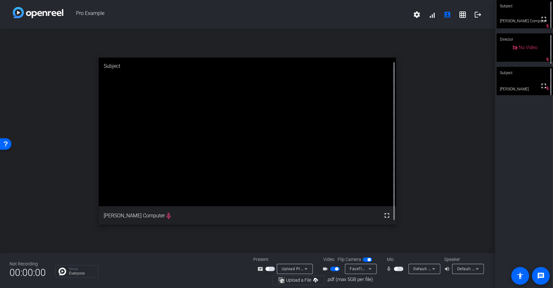
drag, startPoint x: 184, startPoint y: 262, endPoint x: 198, endPoint y: 262, distance: 14.6
click at [184, 262] on div "Not Recording 00:00:00 Group Everyone Present screen_share_outline Upload Prese…" at bounding box center [247, 270] width 495 height 35
click at [219, 269] on div "Group Everyone" at bounding box center [149, 271] width 188 height 12
